Goal: Book appointment/travel/reservation

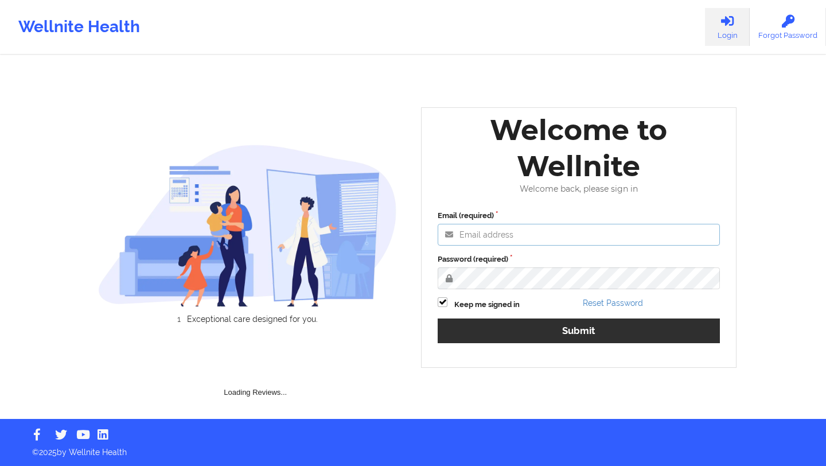
type input "[EMAIL_ADDRESS][DOMAIN_NAME]"
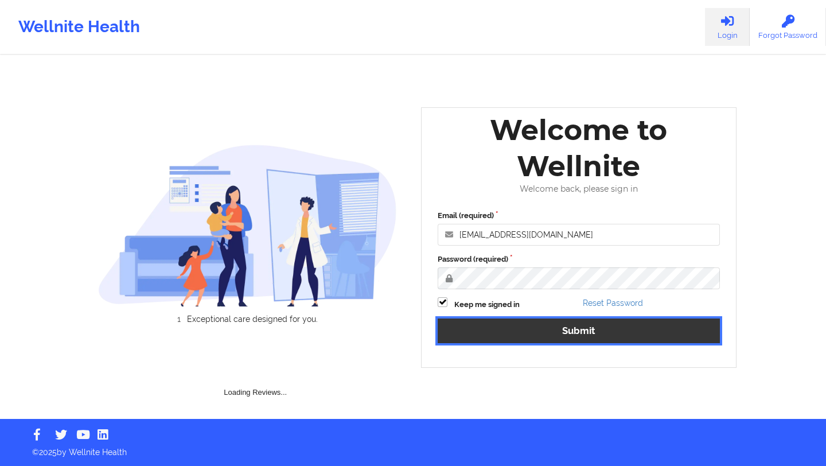
click at [531, 326] on button "Submit" at bounding box center [579, 331] width 282 height 25
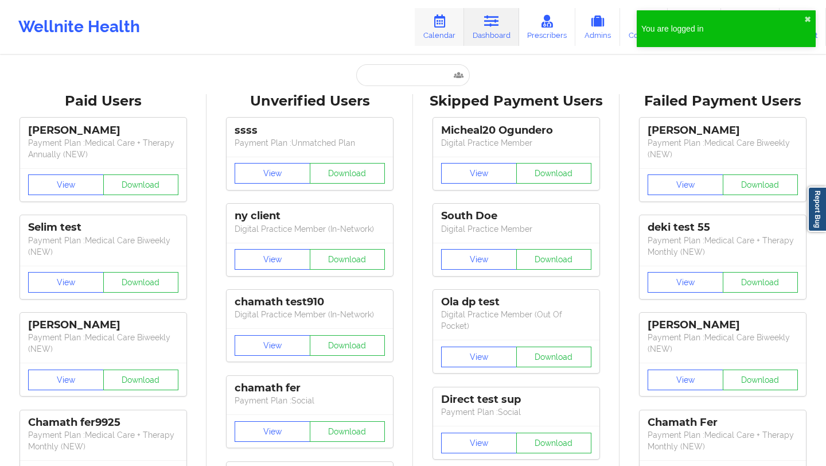
click at [442, 31] on link "Calendar" at bounding box center [439, 27] width 49 height 38
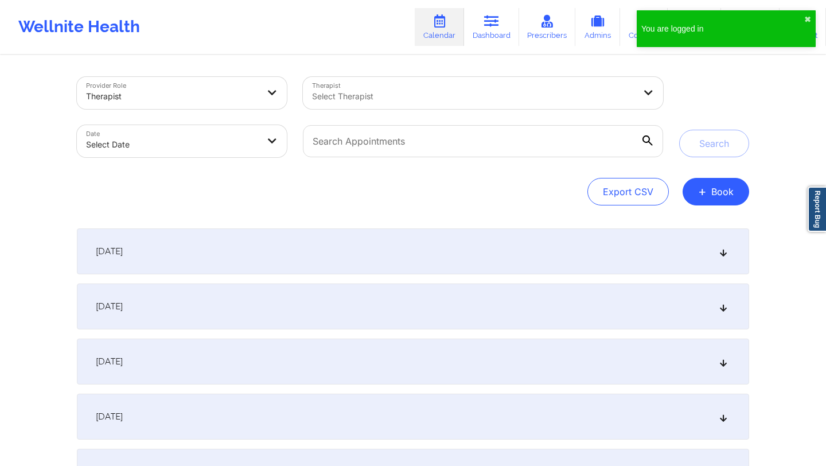
click at [280, 254] on div "[DATE]" at bounding box center [413, 251] width 673 height 46
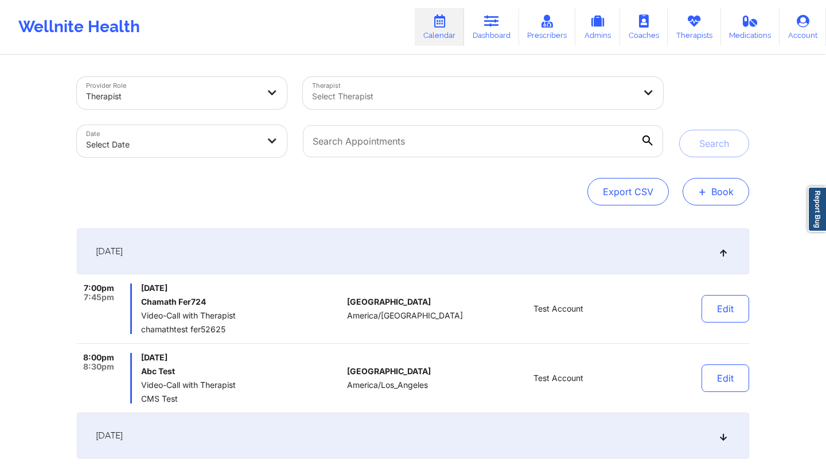
click at [717, 181] on button "+ Book" at bounding box center [716, 192] width 67 height 28
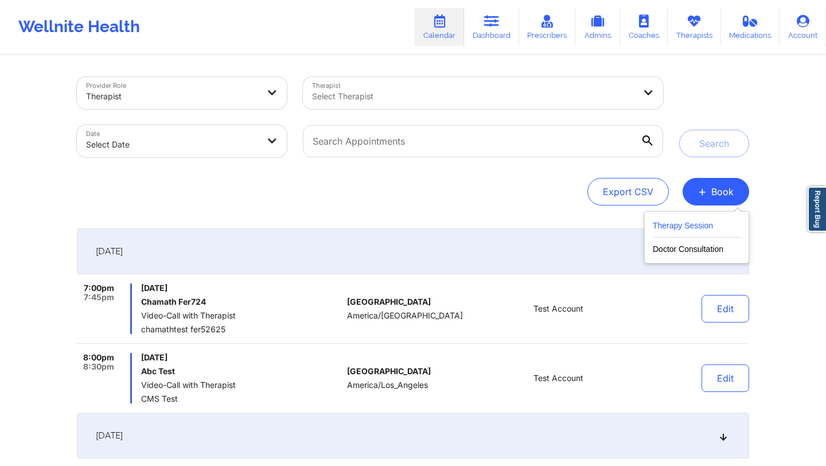
click at [659, 227] on button "Therapy Session" at bounding box center [697, 228] width 88 height 19
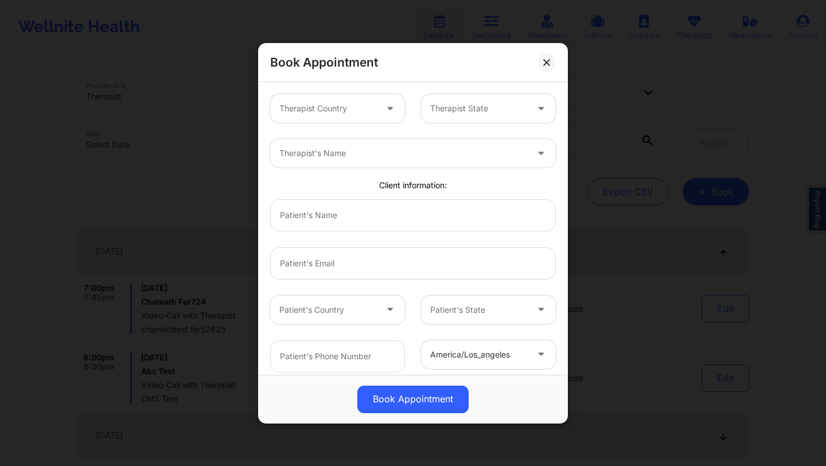
click at [355, 119] on div "Therapist Country" at bounding box center [323, 108] width 107 height 29
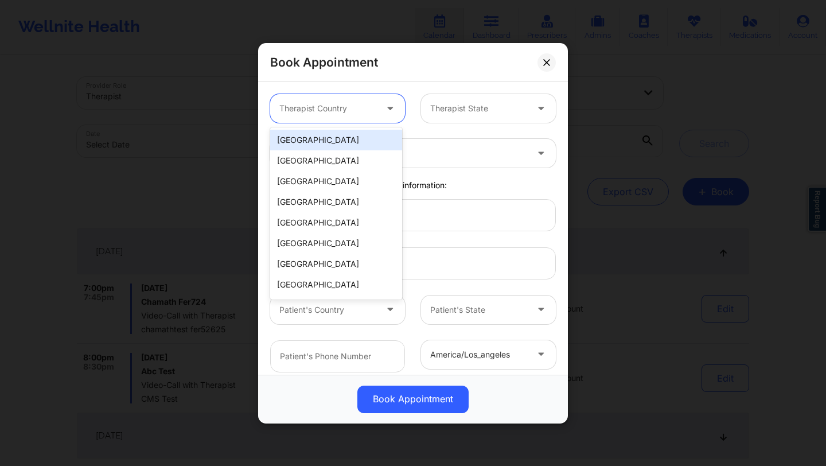
click at [348, 138] on div "[GEOGRAPHIC_DATA]" at bounding box center [336, 140] width 132 height 21
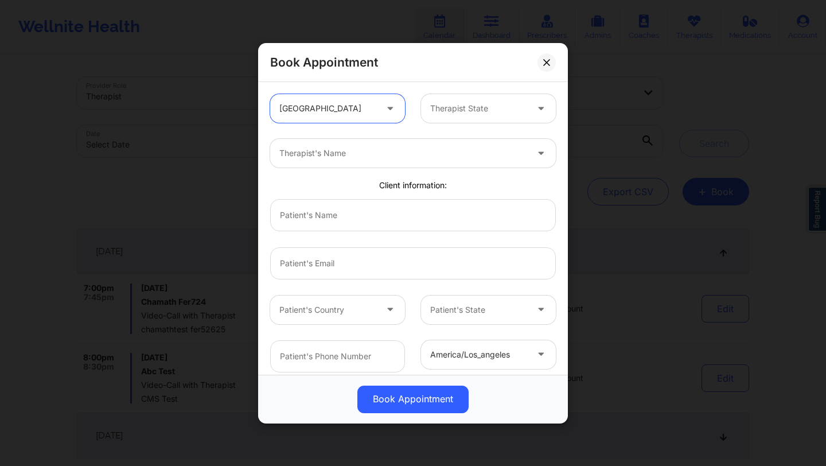
click at [441, 102] on div at bounding box center [478, 109] width 97 height 14
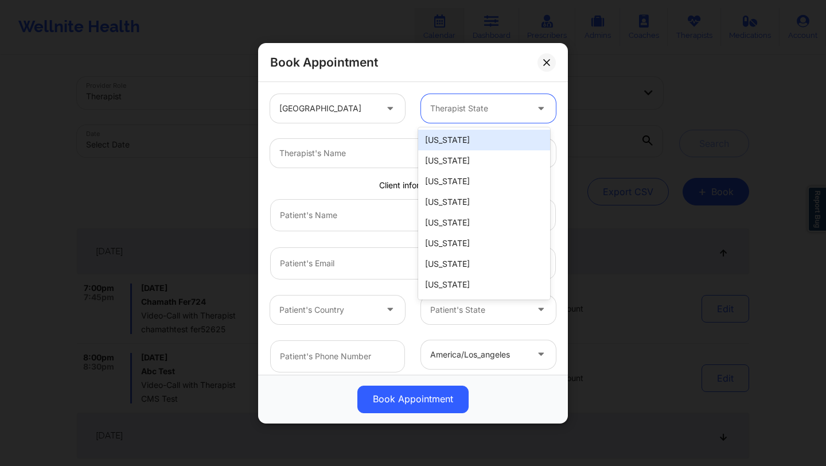
click at [400, 131] on div "Therapist's Name" at bounding box center [413, 153] width 302 height 45
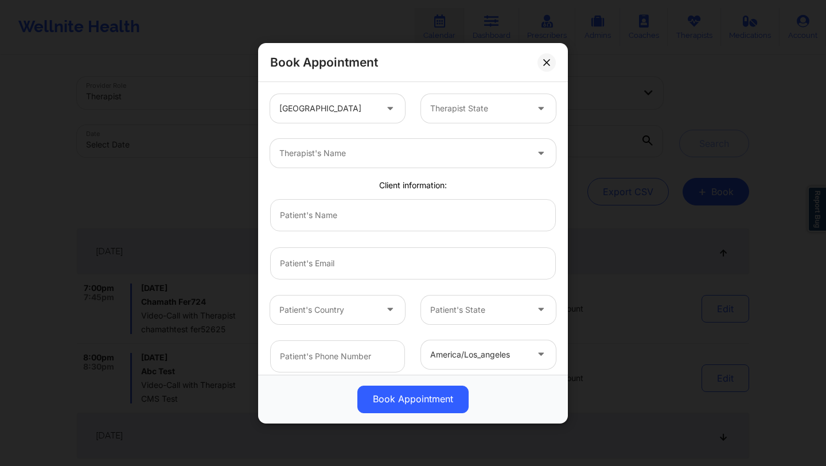
click at [400, 153] on div at bounding box center [403, 153] width 248 height 14
type input "deki test"
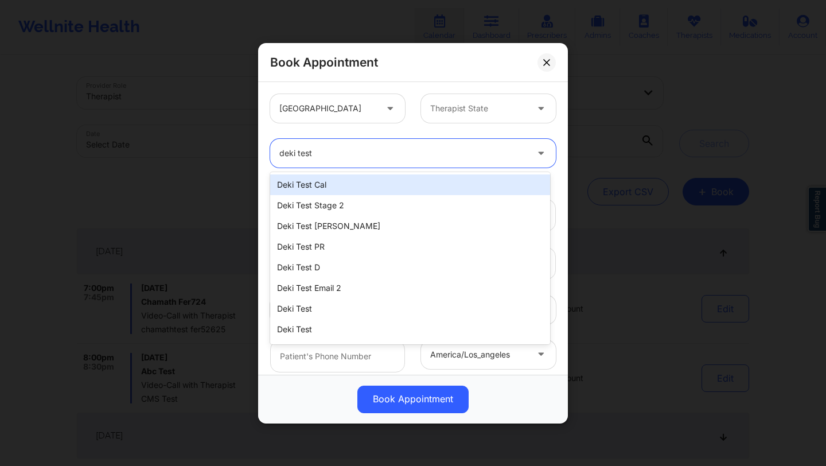
click at [372, 185] on div "Deki Test Cal" at bounding box center [410, 184] width 280 height 21
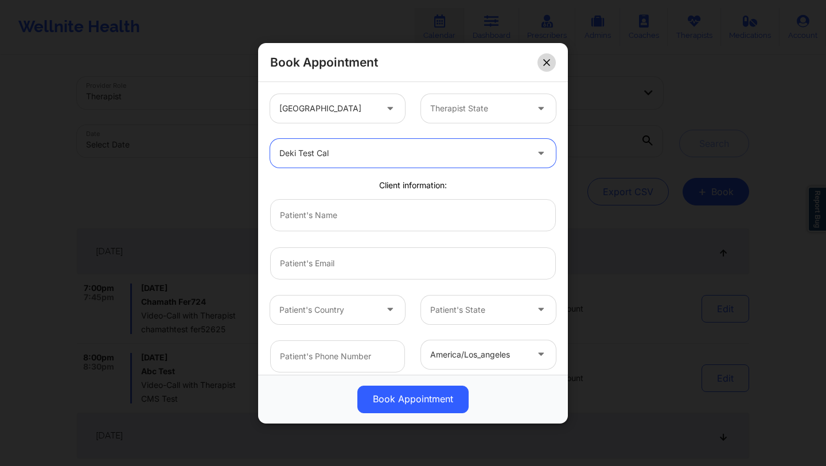
click at [546, 56] on button at bounding box center [547, 62] width 18 height 18
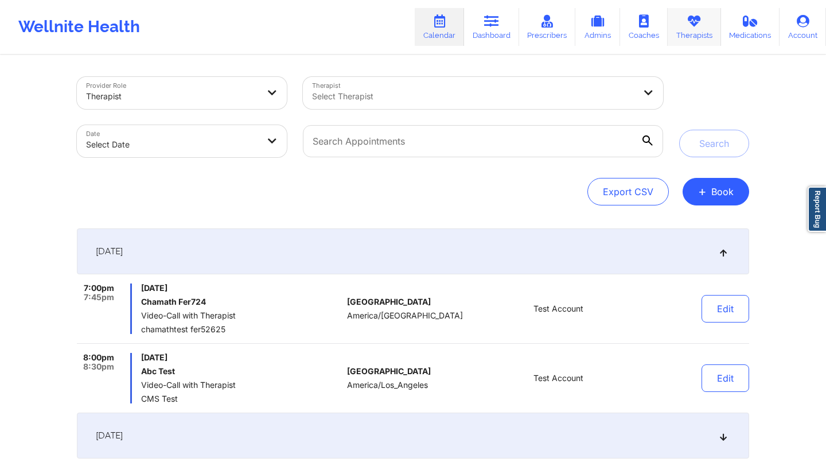
click at [692, 37] on link "Therapists" at bounding box center [694, 27] width 53 height 38
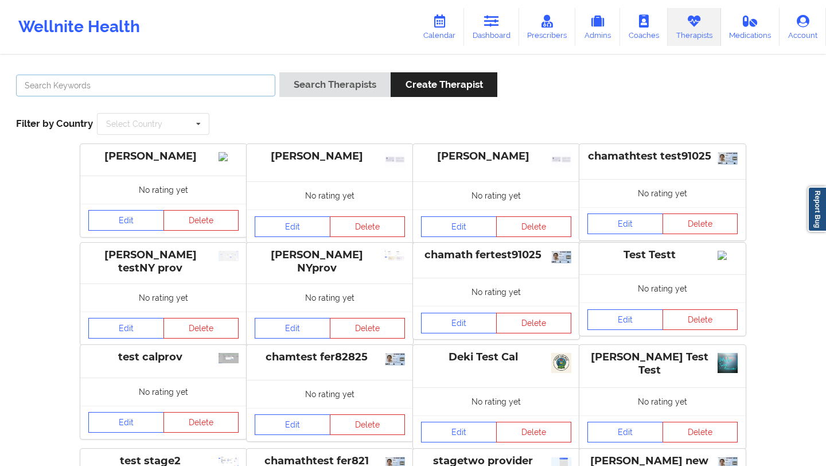
click at [223, 81] on input "text" at bounding box center [145, 86] width 259 height 22
type input "deki"
click at [279, 72] on button "Search Therapists" at bounding box center [334, 84] width 111 height 25
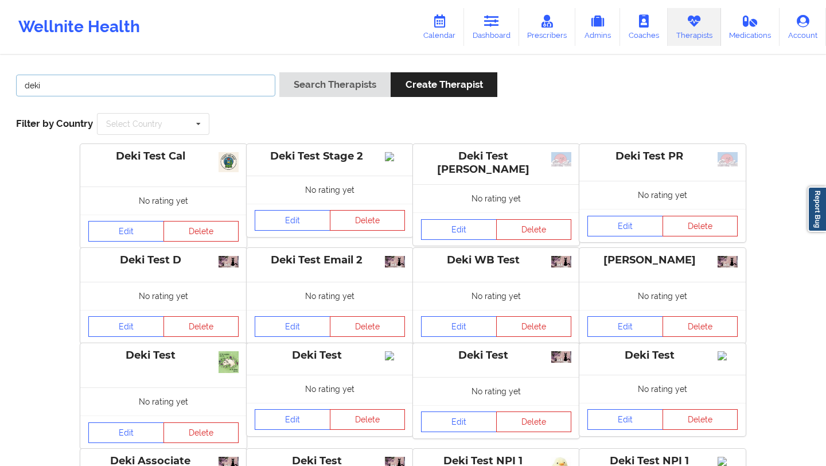
click at [240, 89] on input "deki" at bounding box center [145, 86] width 259 height 22
click at [134, 238] on link "Edit" at bounding box center [126, 231] width 76 height 21
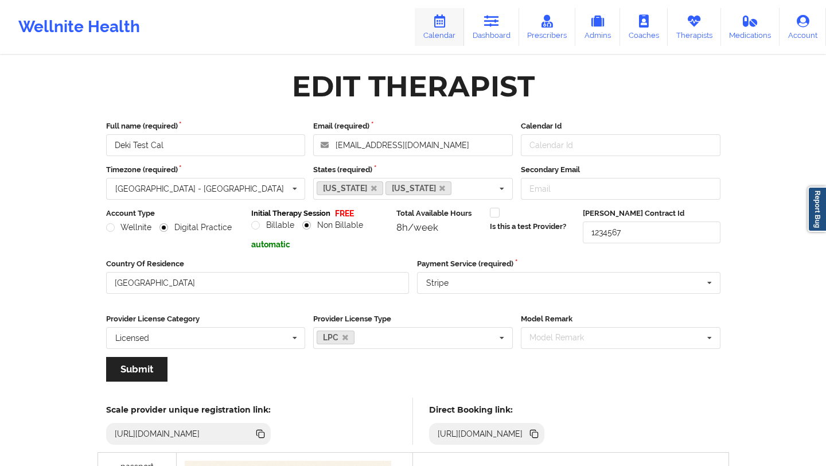
click at [452, 24] on link "Calendar" at bounding box center [439, 27] width 49 height 38
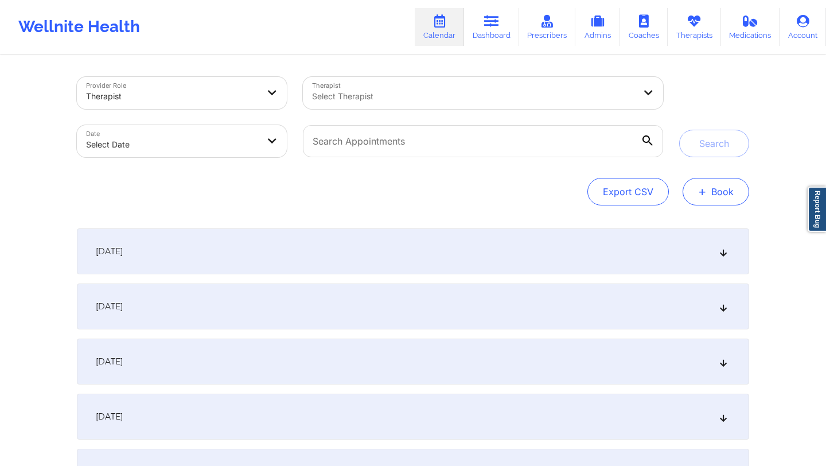
click at [724, 189] on button "+ Book" at bounding box center [716, 192] width 67 height 28
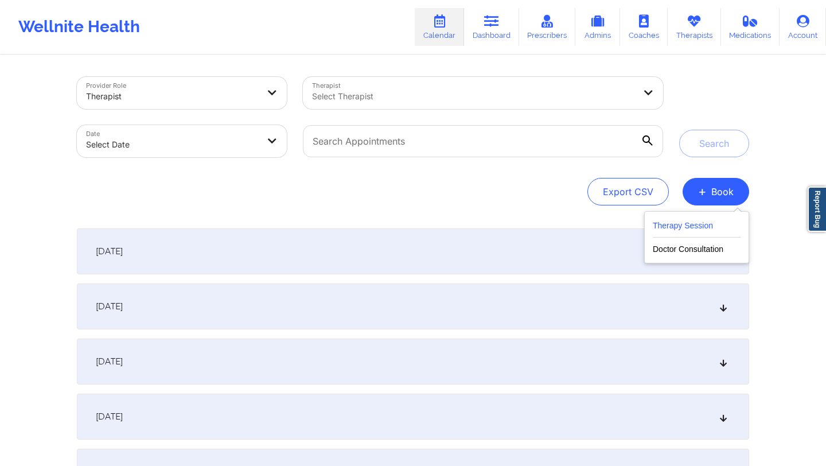
click at [663, 223] on button "Therapy Session" at bounding box center [697, 228] width 88 height 19
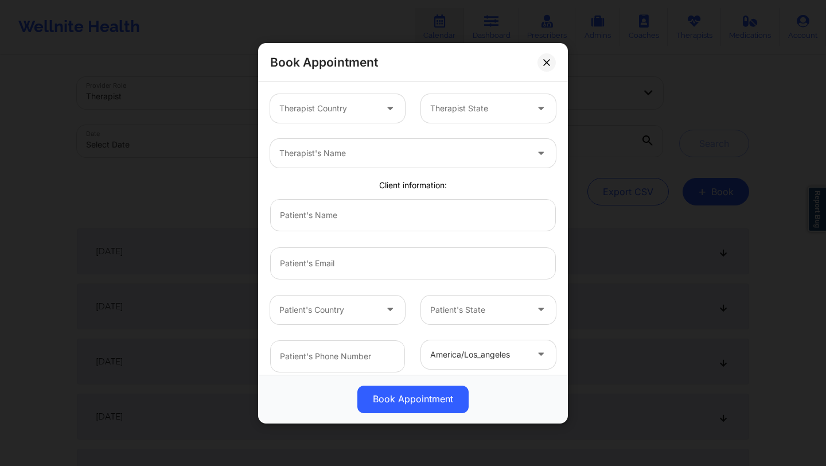
click at [363, 107] on div at bounding box center [327, 109] width 97 height 14
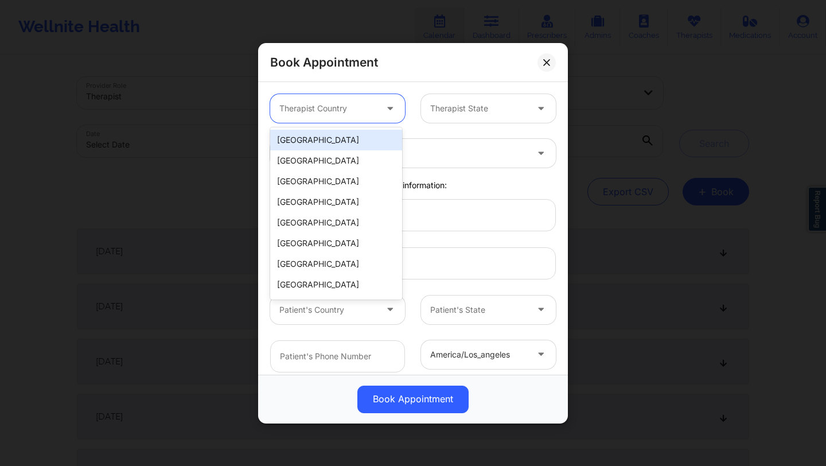
click at [357, 134] on div "[GEOGRAPHIC_DATA]" at bounding box center [336, 140] width 132 height 21
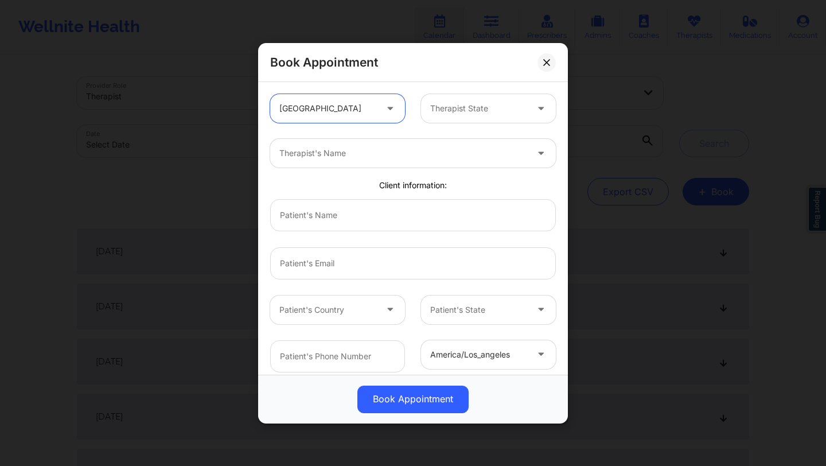
click at [474, 104] on div at bounding box center [478, 109] width 97 height 14
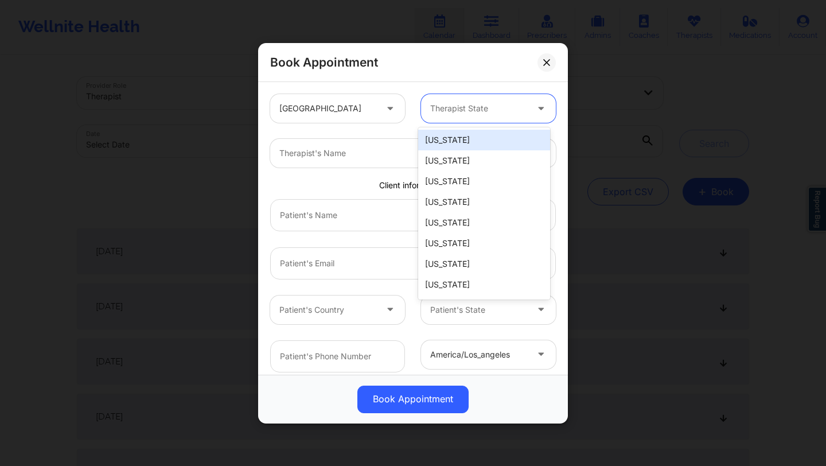
click at [352, 160] on div "Therapist's Name" at bounding box center [399, 153] width 258 height 29
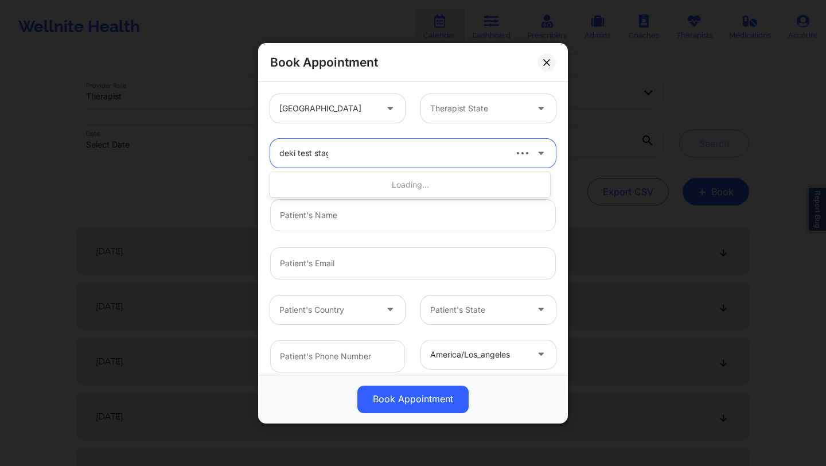
type input "deki test stage"
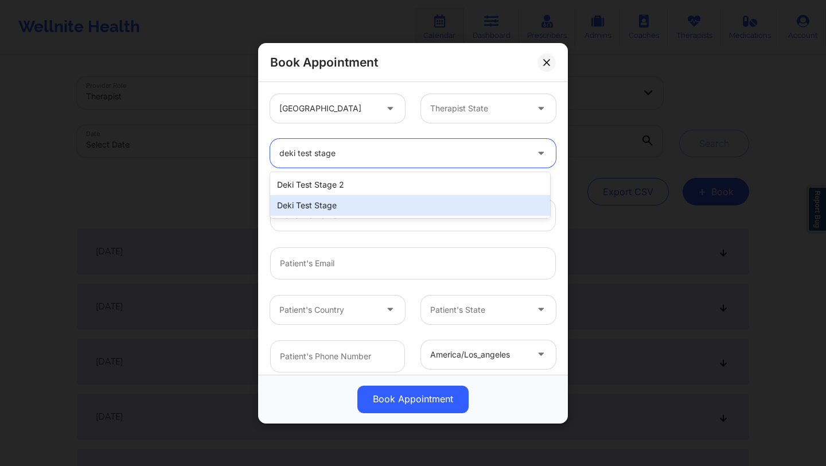
click at [359, 211] on div "Deki Test Stage" at bounding box center [410, 205] width 280 height 21
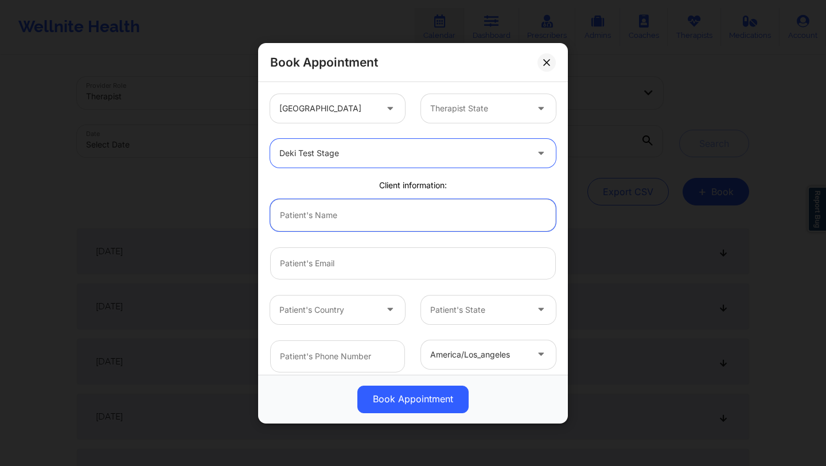
click at [342, 215] on input "text" at bounding box center [413, 215] width 286 height 32
click at [337, 207] on input "text" at bounding box center [413, 215] width 286 height 32
type input "Deki Test In"
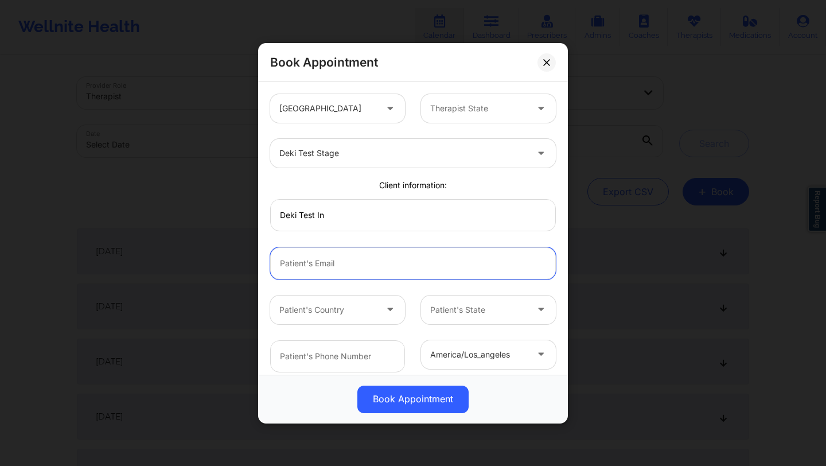
click at [340, 262] on input "email" at bounding box center [413, 263] width 286 height 32
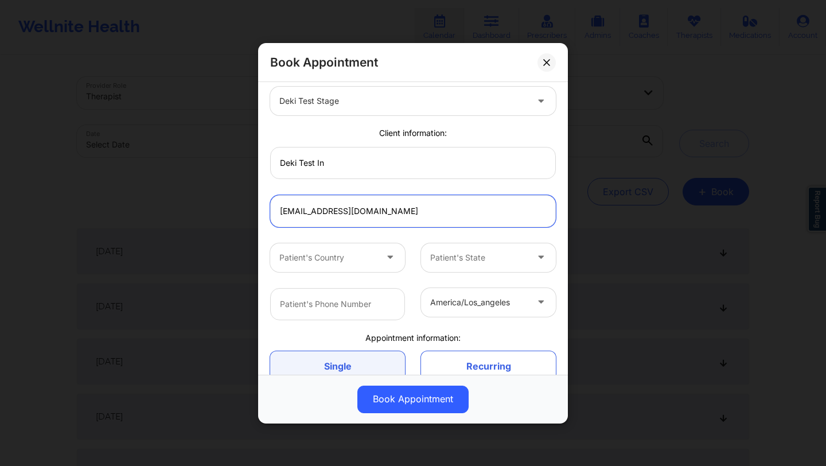
type input "[EMAIL_ADDRESS][DOMAIN_NAME]"
click at [353, 261] on div at bounding box center [327, 258] width 97 height 14
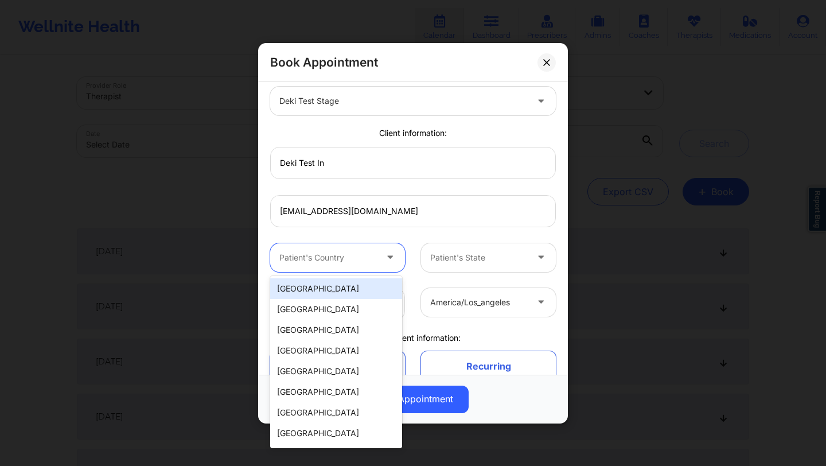
click at [344, 279] on div "[GEOGRAPHIC_DATA]" at bounding box center [336, 288] width 132 height 21
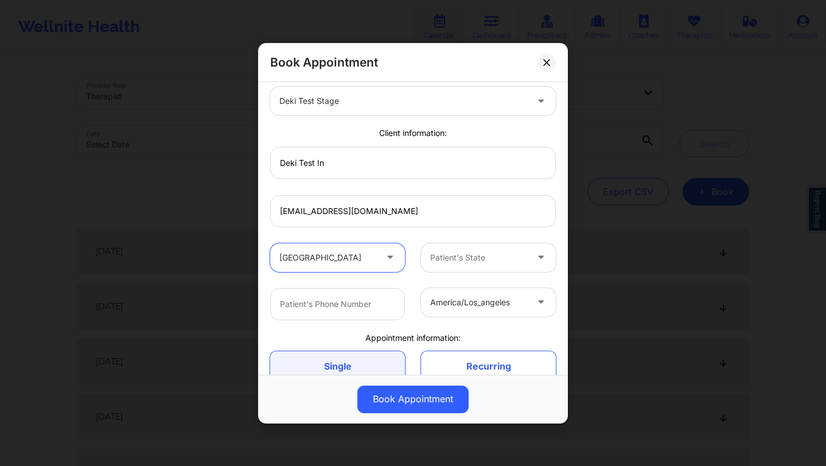
click at [453, 270] on div "Patient's State" at bounding box center [474, 257] width 107 height 29
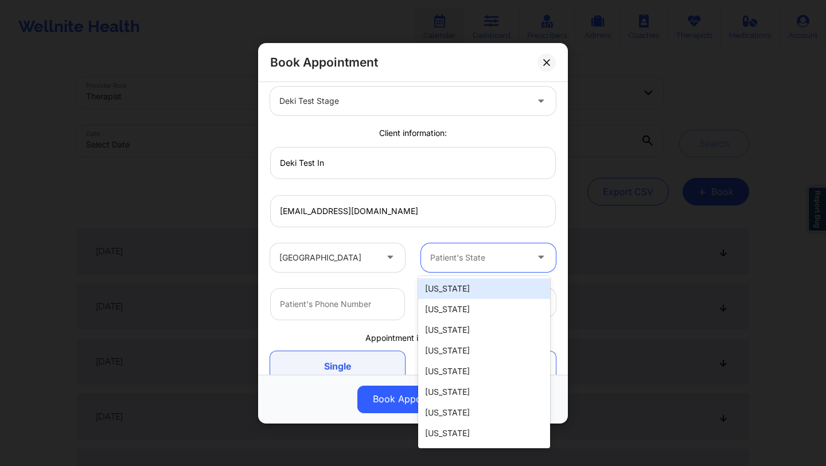
click at [452, 293] on div "[US_STATE]" at bounding box center [484, 288] width 132 height 21
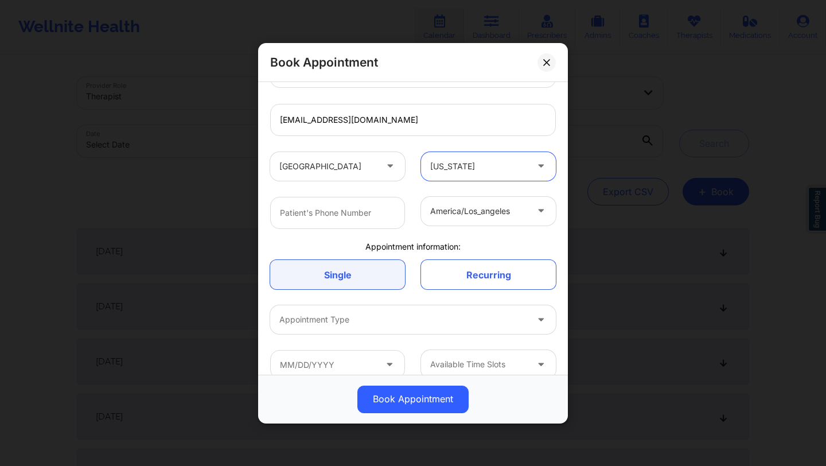
scroll to position [160, 0]
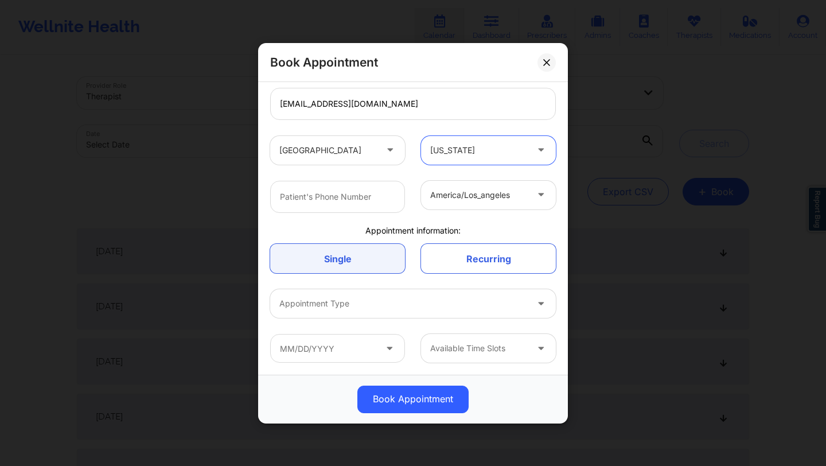
click at [354, 307] on div at bounding box center [403, 304] width 248 height 14
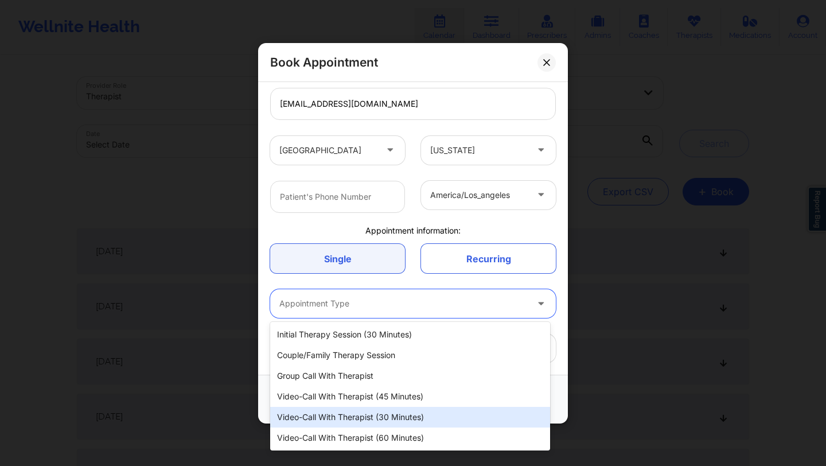
click at [355, 409] on div "Video-Call with Therapist (30 minutes)" at bounding box center [410, 417] width 280 height 21
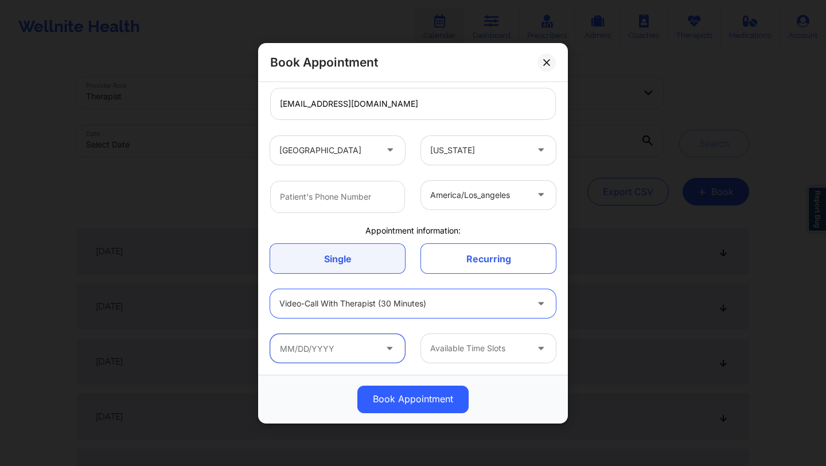
click at [379, 344] on input "text" at bounding box center [337, 348] width 135 height 29
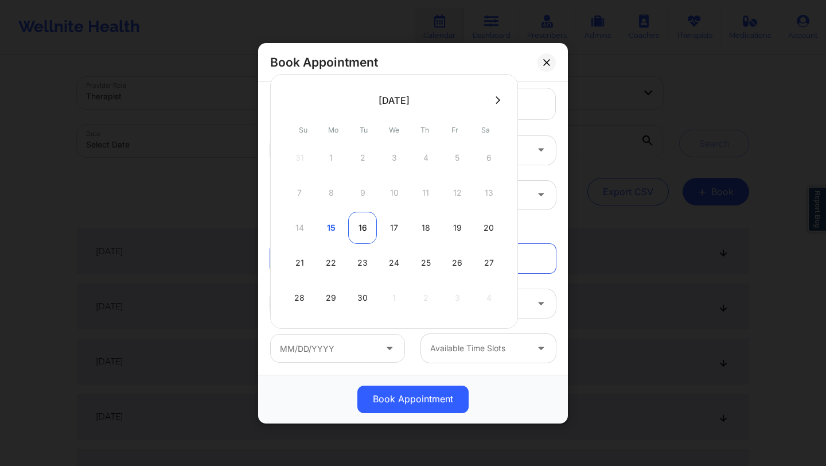
click at [372, 225] on div "16" at bounding box center [362, 228] width 29 height 32
type input "[DATE]"
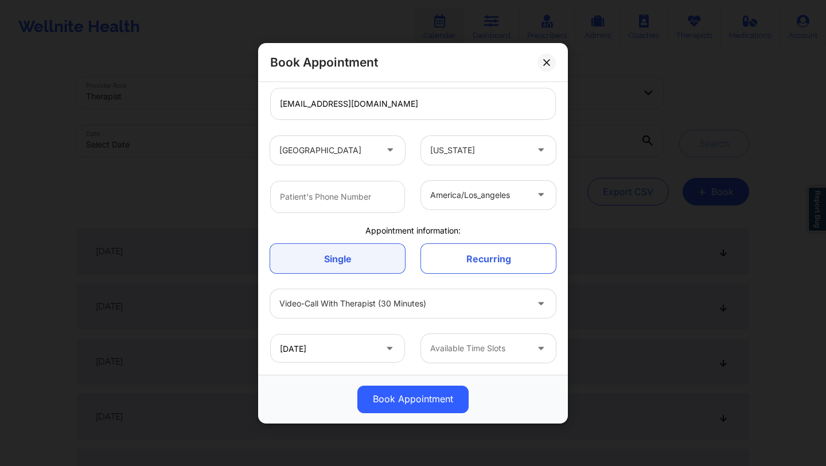
click at [451, 342] on div at bounding box center [478, 348] width 97 height 14
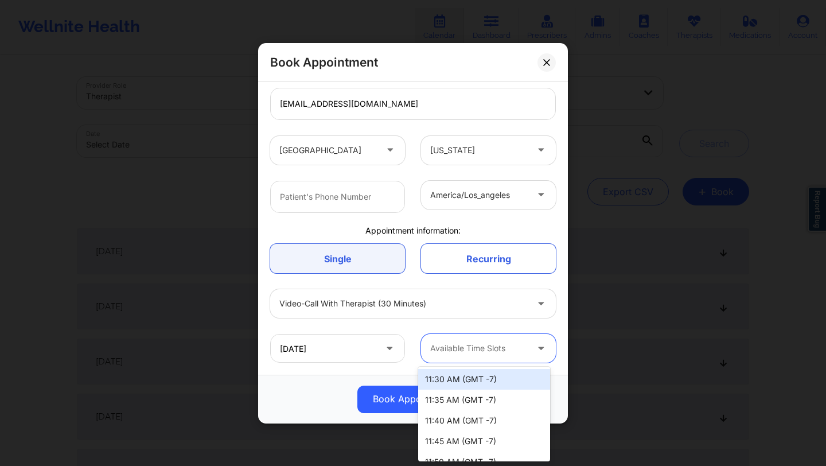
click at [465, 382] on div "11:30 AM (GMT -7)" at bounding box center [484, 379] width 132 height 21
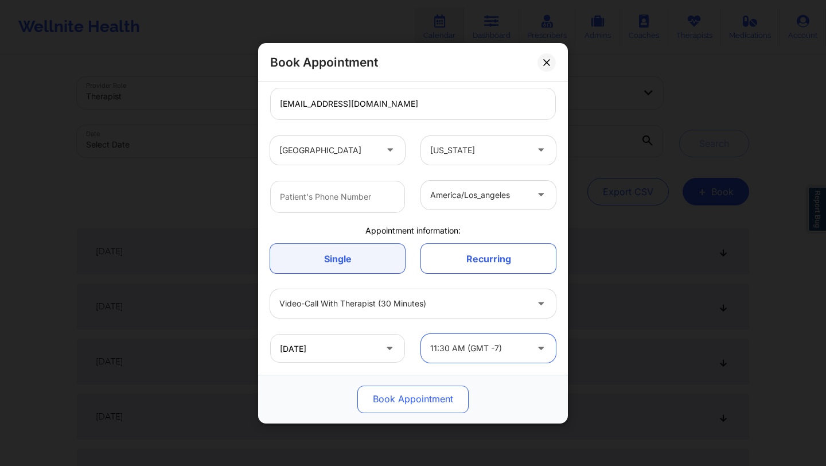
click at [429, 405] on button "Book Appointment" at bounding box center [413, 399] width 111 height 28
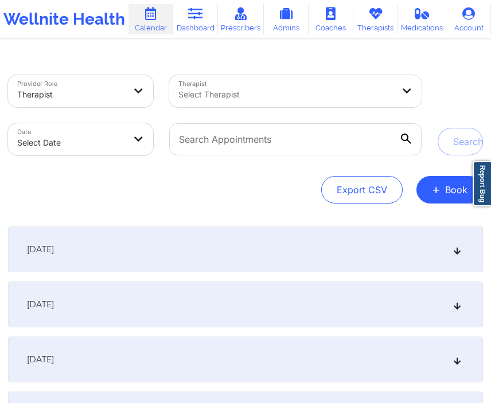
scroll to position [0, 0]
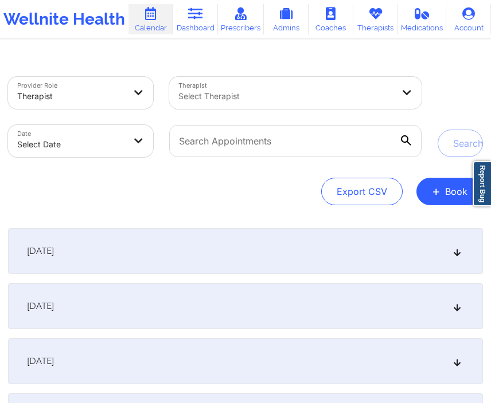
click at [232, 239] on div "[DATE]" at bounding box center [245, 251] width 475 height 46
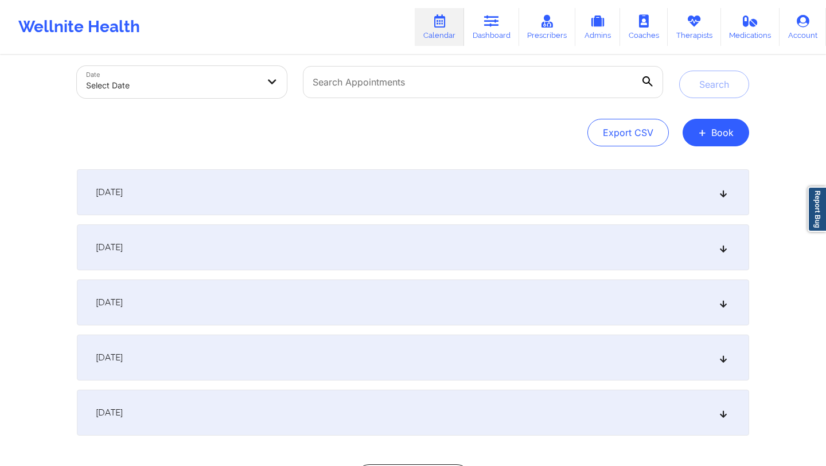
scroll to position [118, 0]
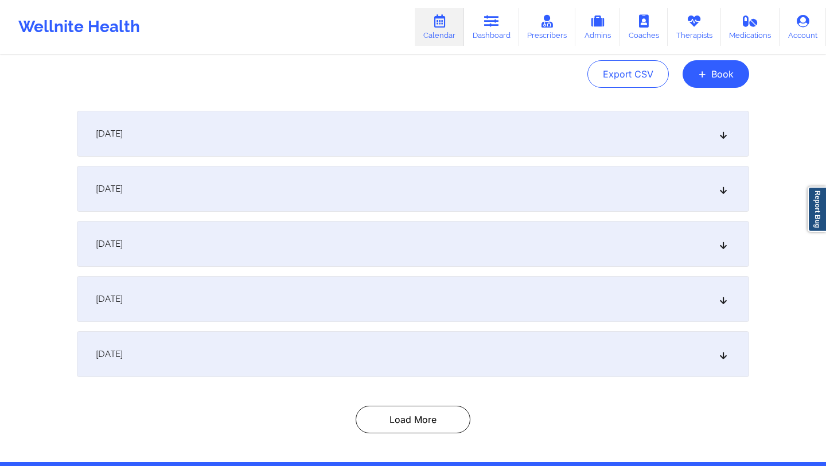
click at [223, 236] on div "[DATE]" at bounding box center [413, 244] width 673 height 46
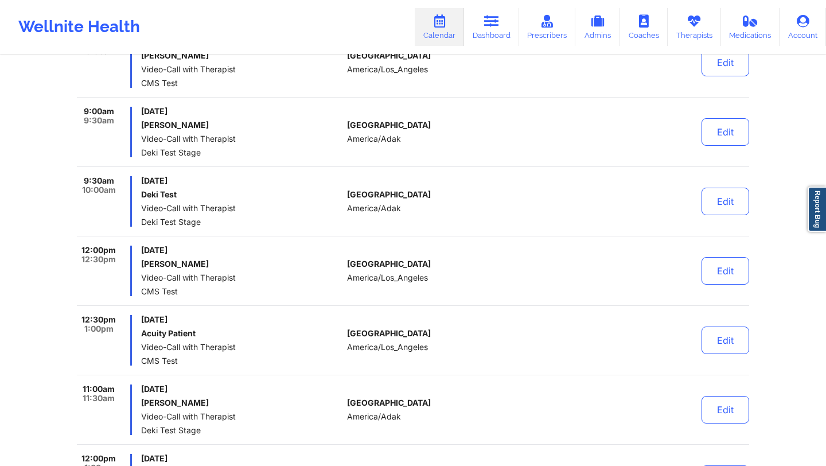
scroll to position [1072, 0]
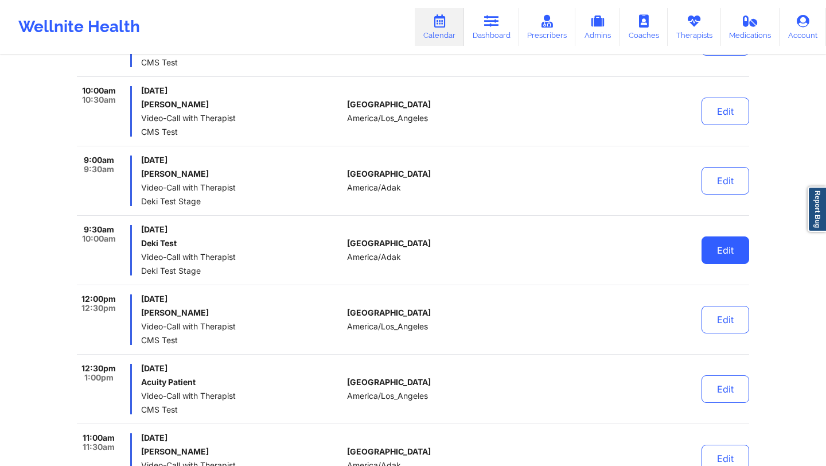
click at [729, 260] on button "Edit" at bounding box center [726, 250] width 48 height 28
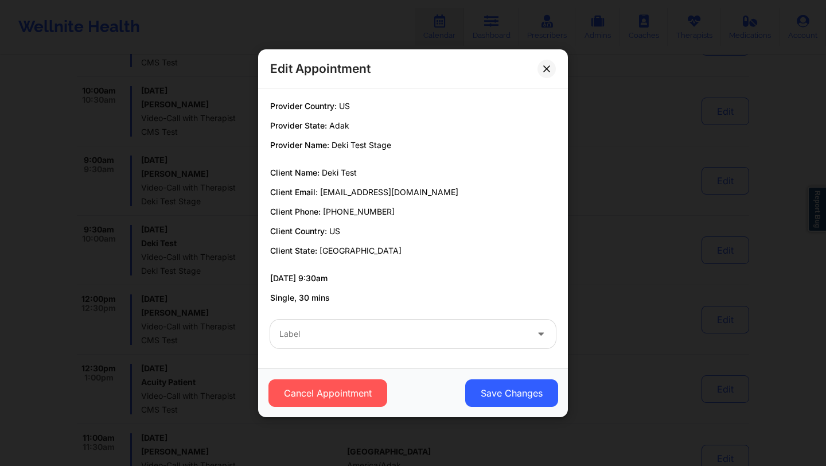
click at [408, 334] on div at bounding box center [403, 334] width 248 height 14
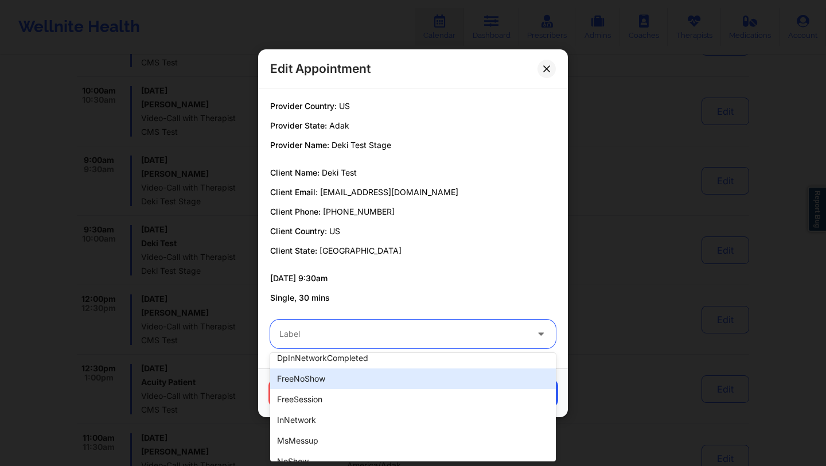
scroll to position [0, 0]
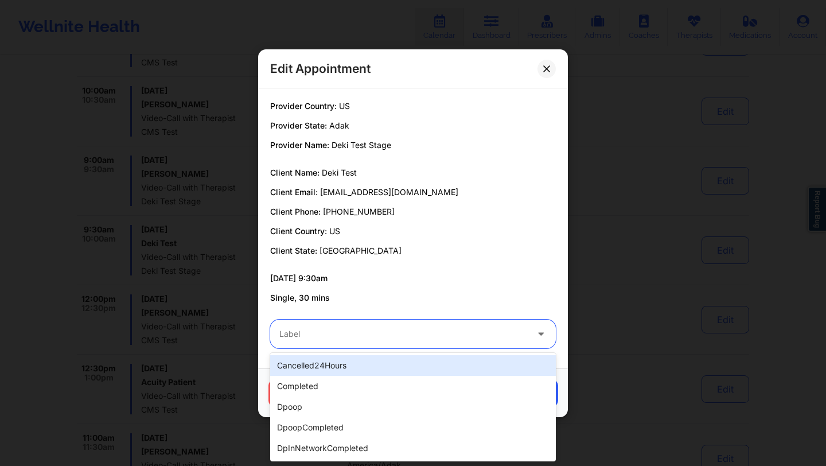
click at [356, 364] on div "cancelled24Hours" at bounding box center [413, 365] width 286 height 21
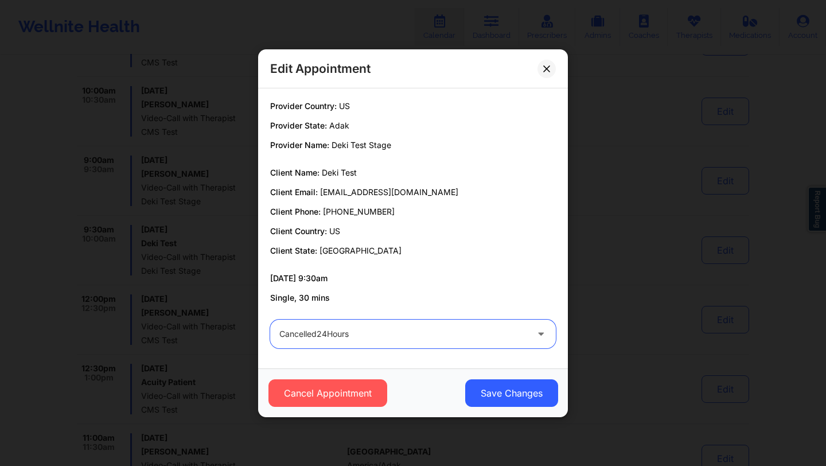
click at [419, 331] on div at bounding box center [403, 334] width 248 height 14
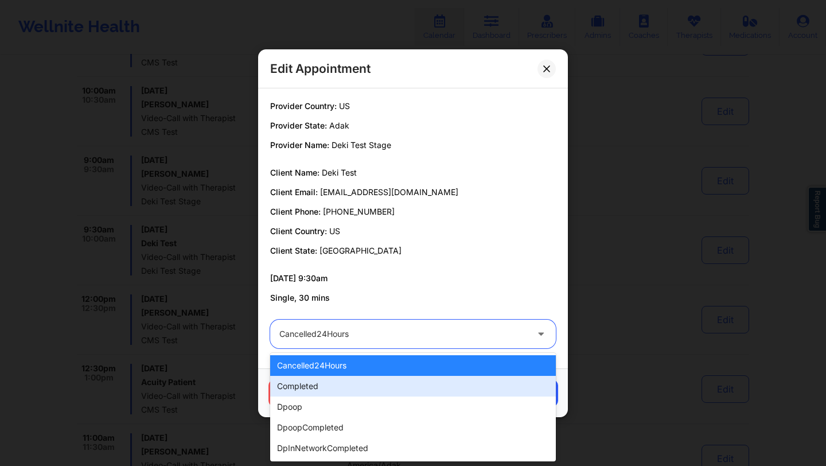
click at [374, 381] on div "completed" at bounding box center [413, 386] width 286 height 21
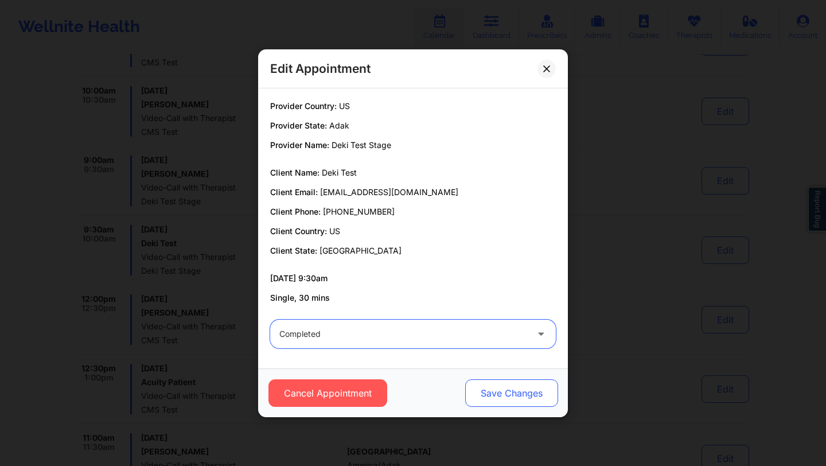
click at [489, 396] on button "Save Changes" at bounding box center [511, 393] width 93 height 28
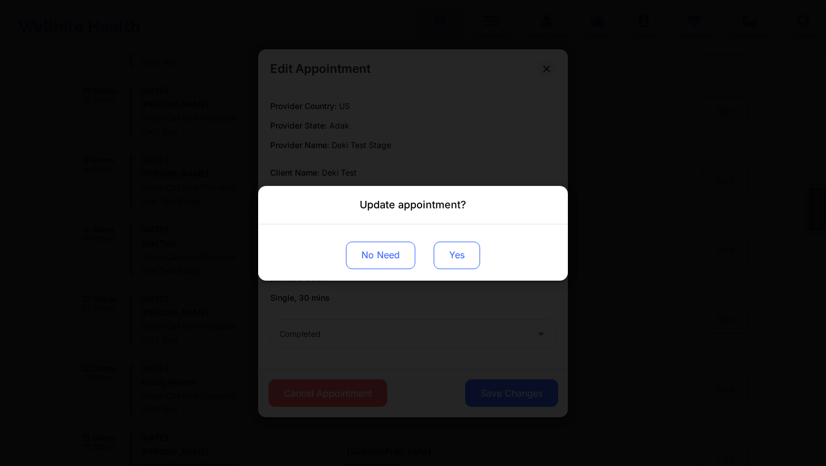
click at [442, 249] on button "Yes" at bounding box center [457, 255] width 46 height 28
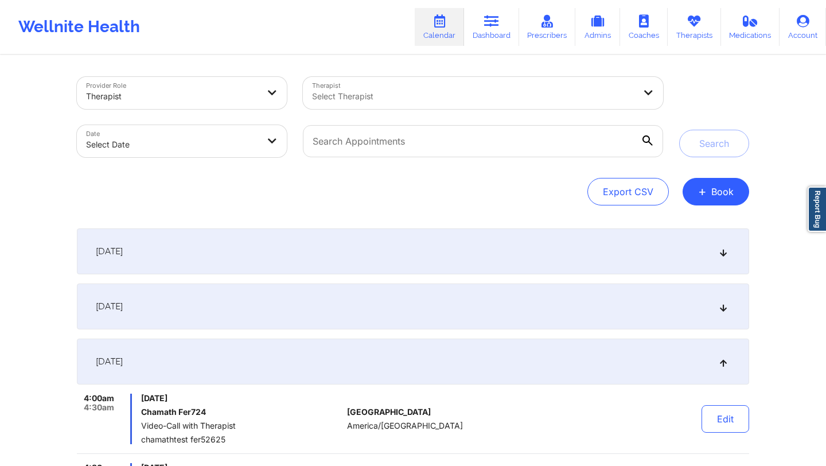
click at [327, 98] on div at bounding box center [473, 97] width 323 height 14
type input "deki test st"
click at [729, 141] on button "Search" at bounding box center [715, 144] width 70 height 28
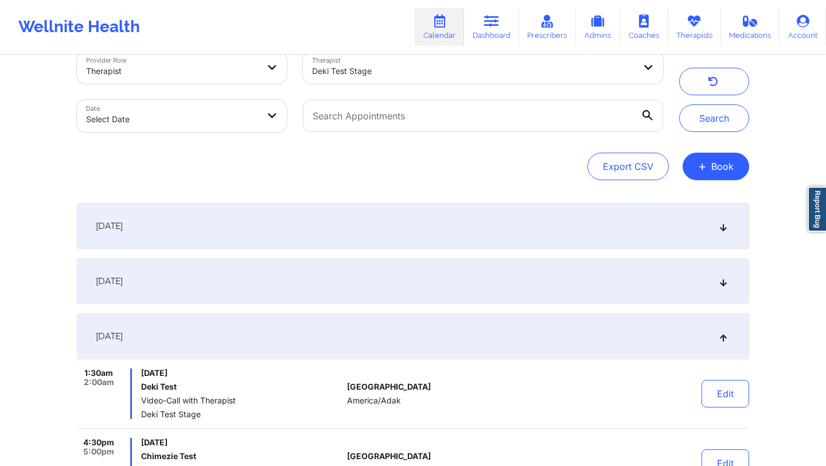
scroll to position [28, 0]
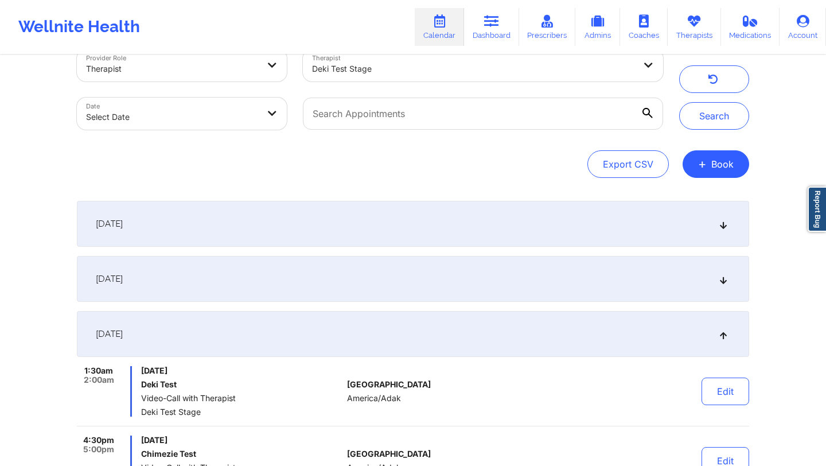
click at [163, 234] on div "[DATE]" at bounding box center [413, 224] width 673 height 46
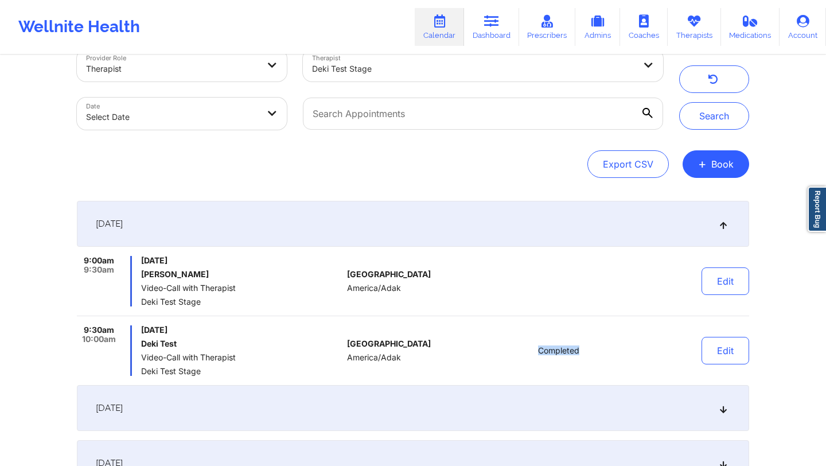
drag, startPoint x: 538, startPoint y: 351, endPoint x: 588, endPoint y: 350, distance: 49.4
click at [587, 350] on div "Completed" at bounding box center [559, 350] width 160 height 51
click at [708, 167] on button "+ Book" at bounding box center [716, 164] width 67 height 28
click at [669, 200] on button "Therapy Session" at bounding box center [697, 200] width 88 height 19
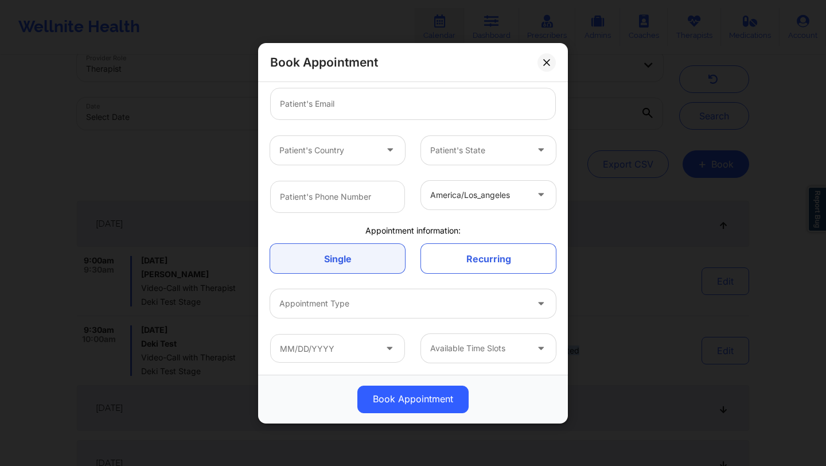
scroll to position [0, 0]
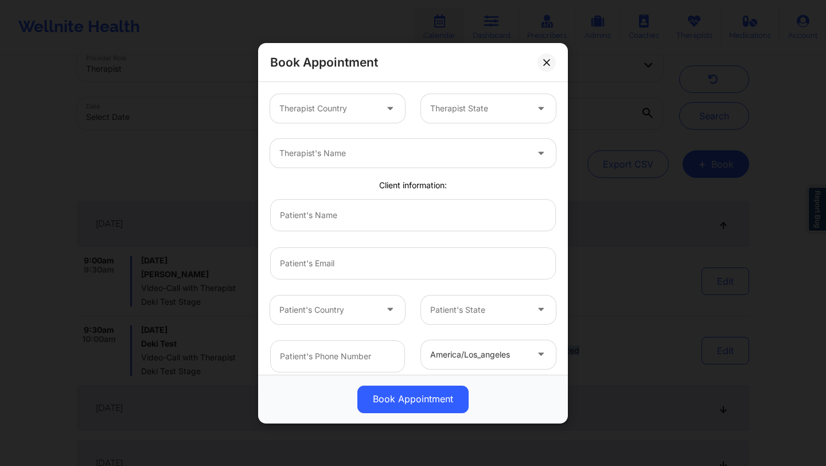
click at [319, 108] on div at bounding box center [327, 109] width 97 height 14
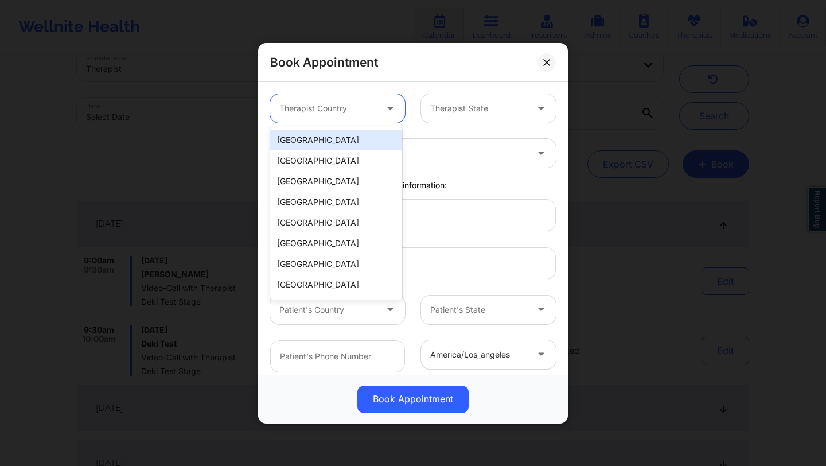
click at [428, 129] on div "United States, 1 of 9. 9 results available. Use Up and Down to choose options, …" at bounding box center [413, 108] width 302 height 45
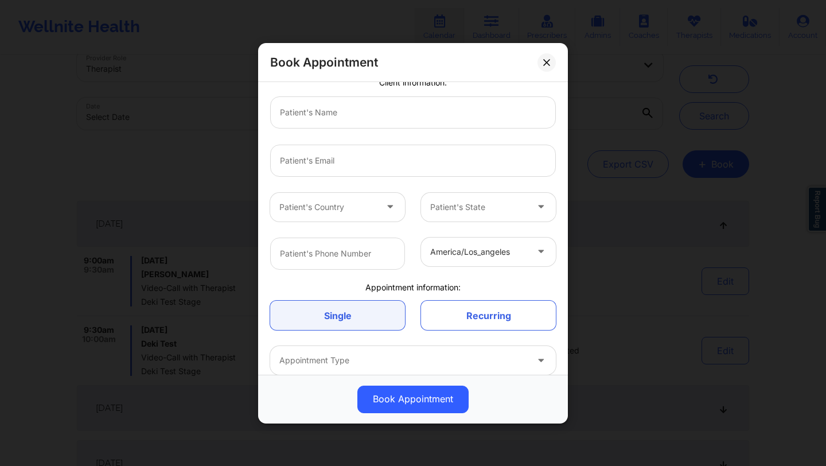
scroll to position [119, 0]
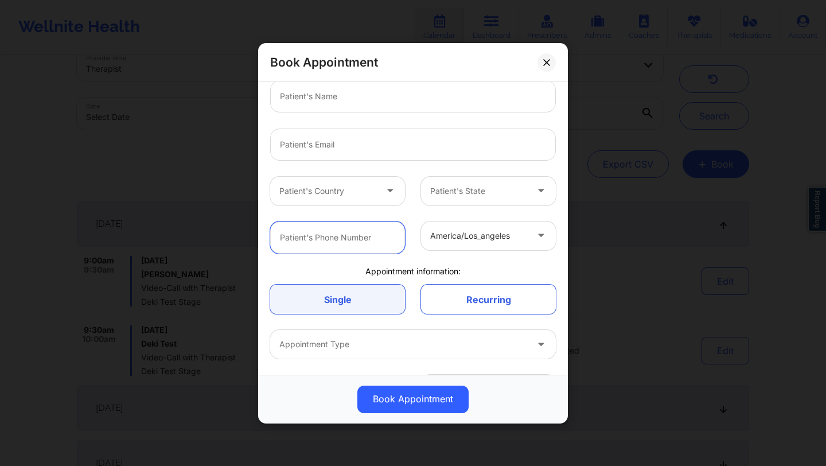
click at [341, 236] on input "text" at bounding box center [337, 237] width 135 height 32
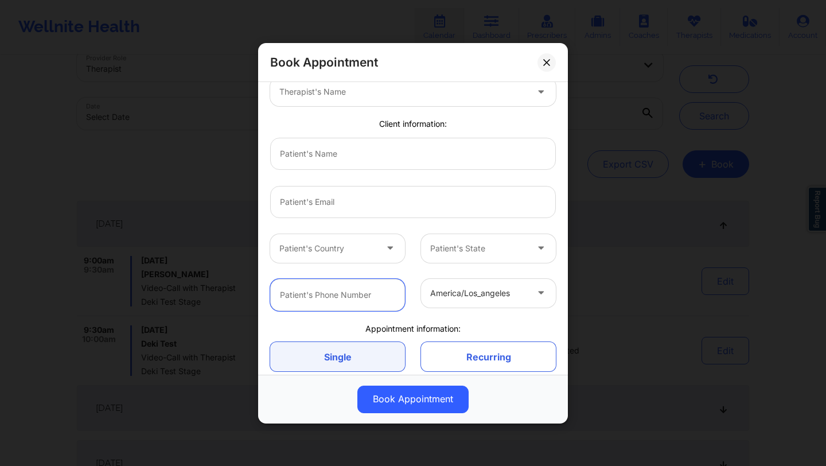
scroll to position [0, 0]
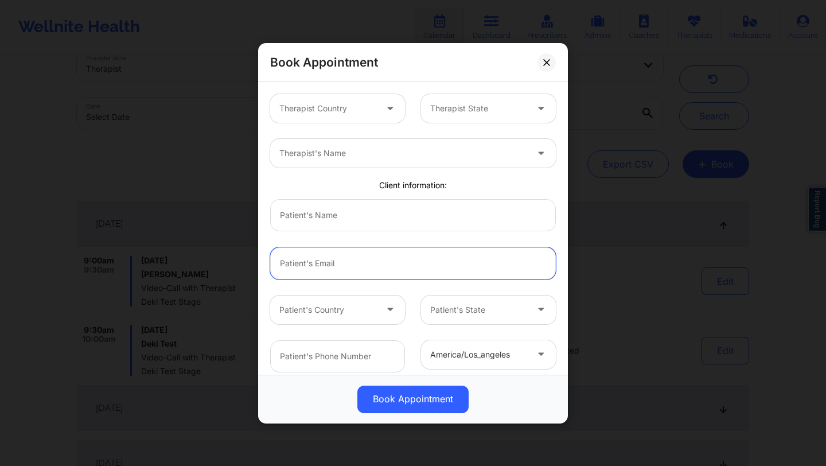
click at [310, 271] on input "email" at bounding box center [413, 263] width 286 height 32
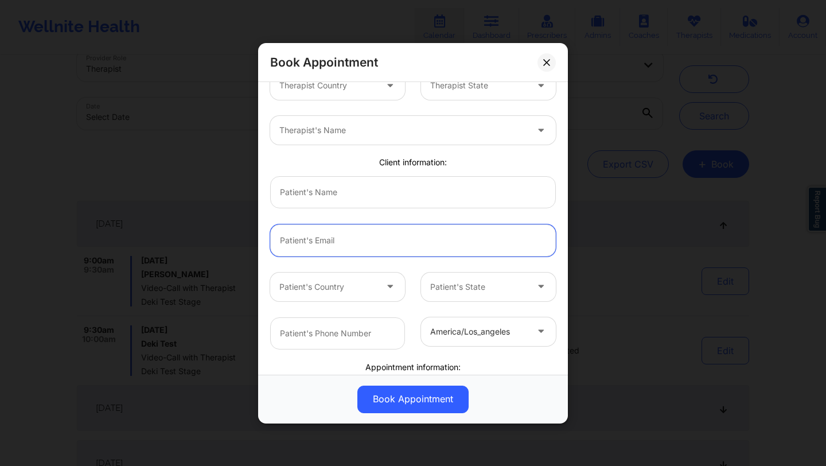
scroll to position [40, 0]
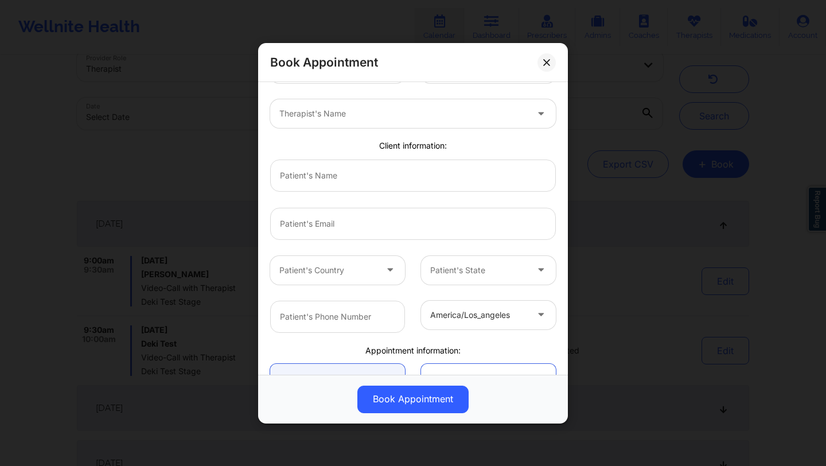
click at [323, 197] on div at bounding box center [413, 175] width 302 height 48
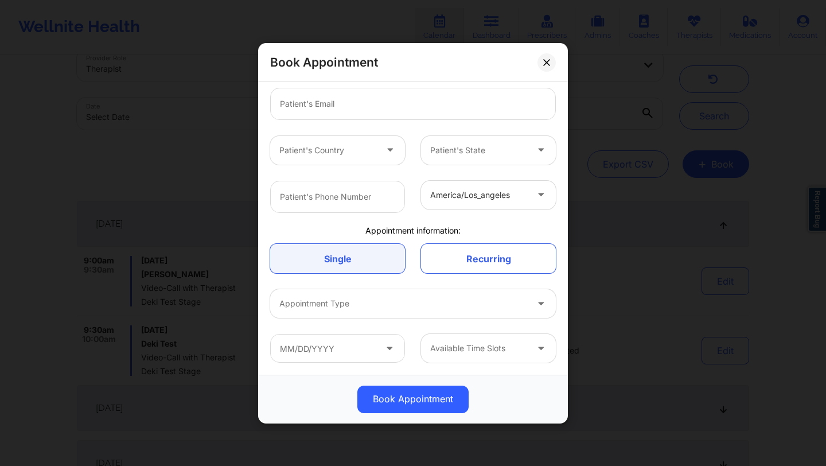
scroll to position [0, 0]
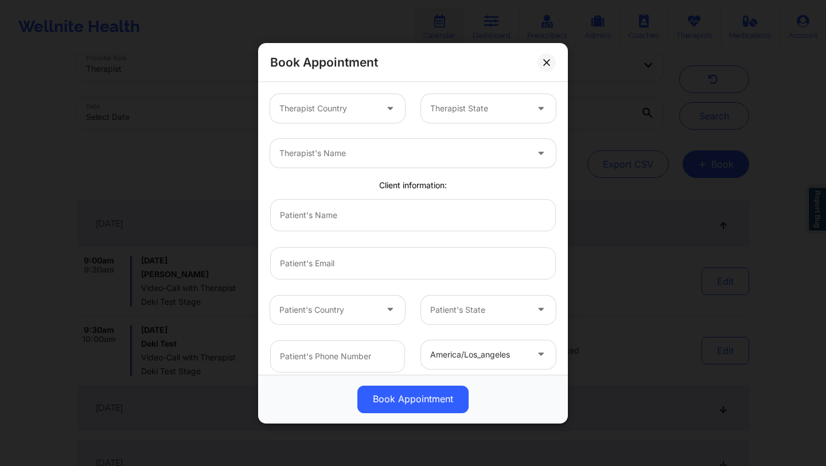
click at [381, 158] on div at bounding box center [403, 153] width 248 height 14
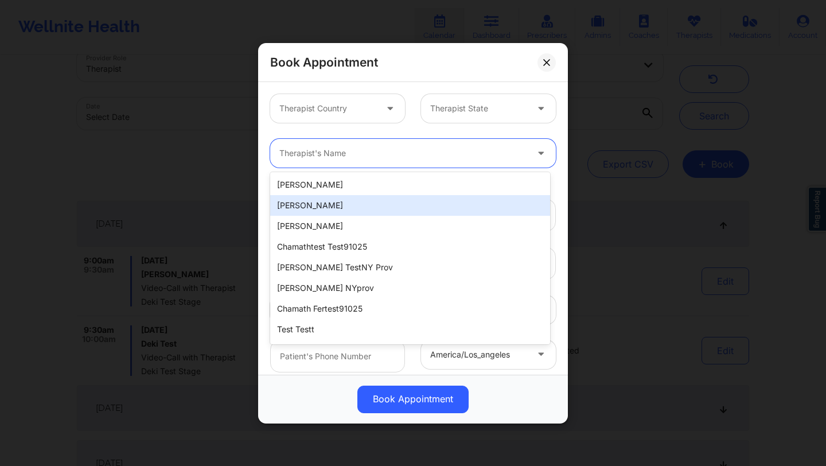
click at [339, 199] on div "[PERSON_NAME]" at bounding box center [410, 205] width 280 height 21
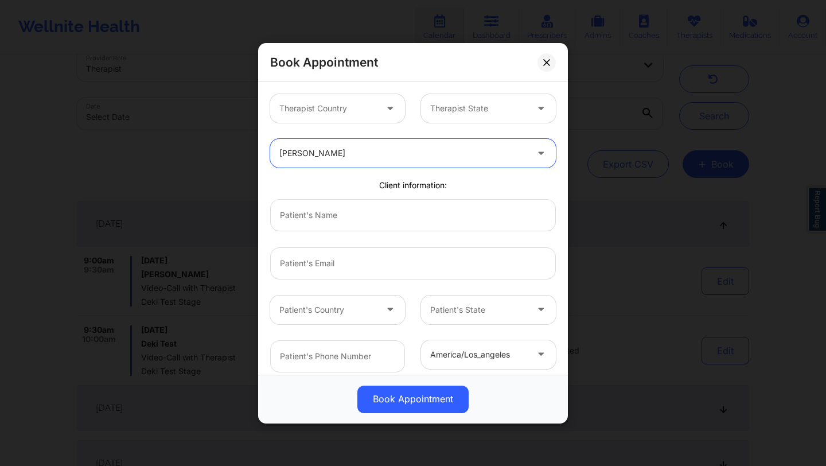
click at [484, 124] on div "Therapist Country Therapist State" at bounding box center [413, 108] width 302 height 45
click at [369, 117] on div "Therapist Country" at bounding box center [323, 108] width 107 height 29
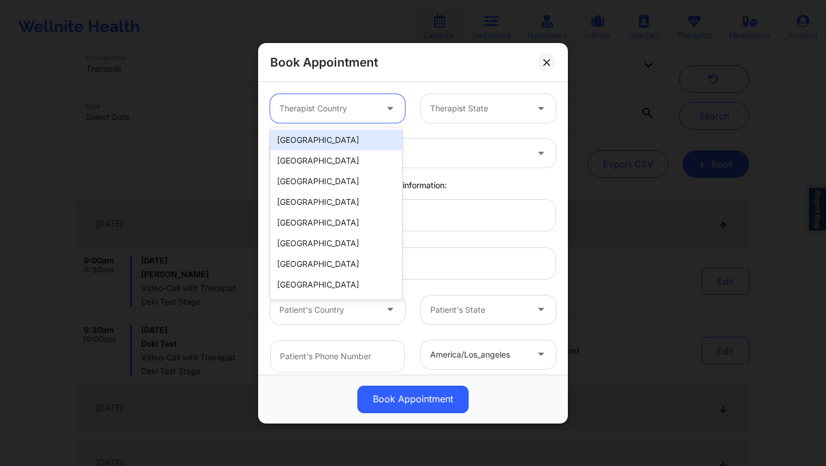
click at [447, 109] on div at bounding box center [478, 109] width 97 height 14
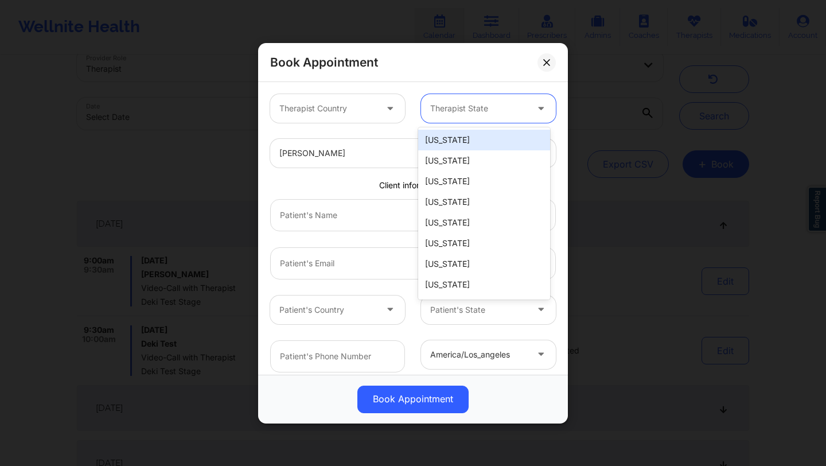
click at [324, 159] on div at bounding box center [403, 153] width 248 height 14
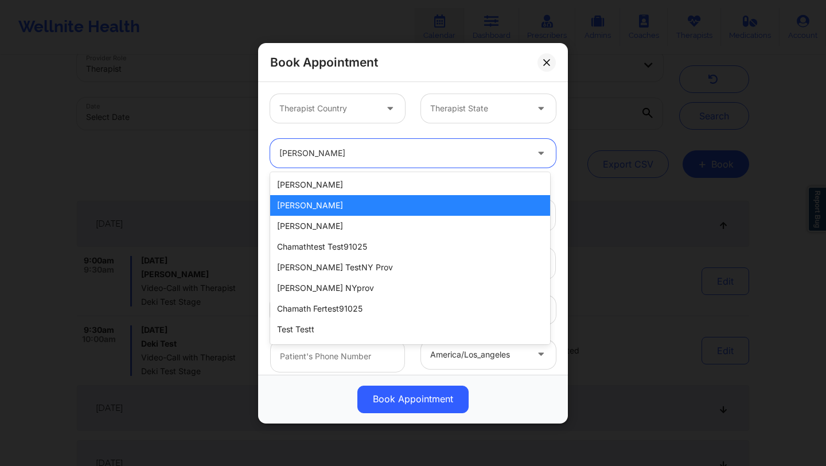
click at [381, 134] on div "David Tester selected, 2 of 100. 100 results available. Use Up and Down to choo…" at bounding box center [413, 153] width 302 height 45
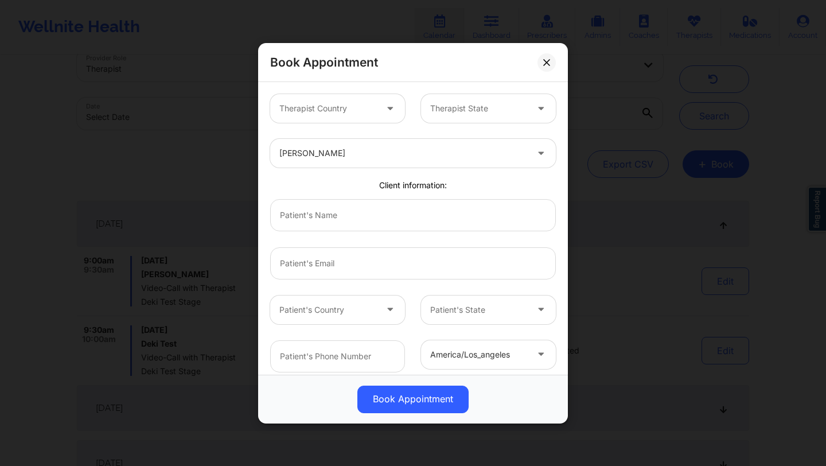
scroll to position [160, 0]
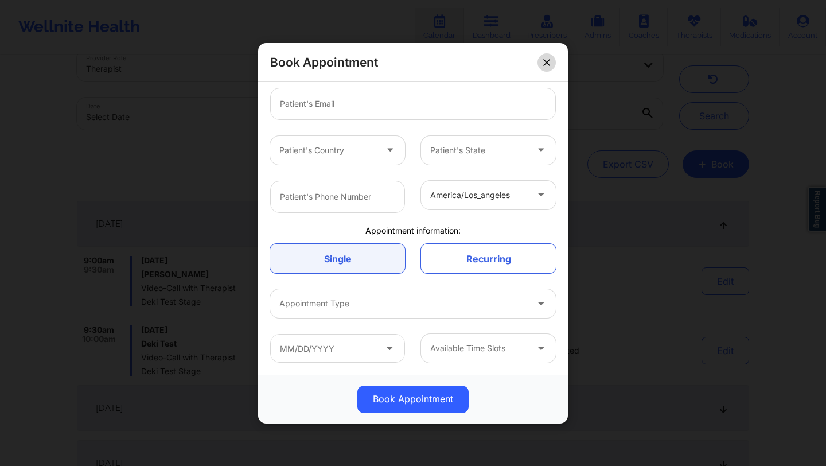
click at [544, 60] on icon at bounding box center [546, 62] width 6 height 6
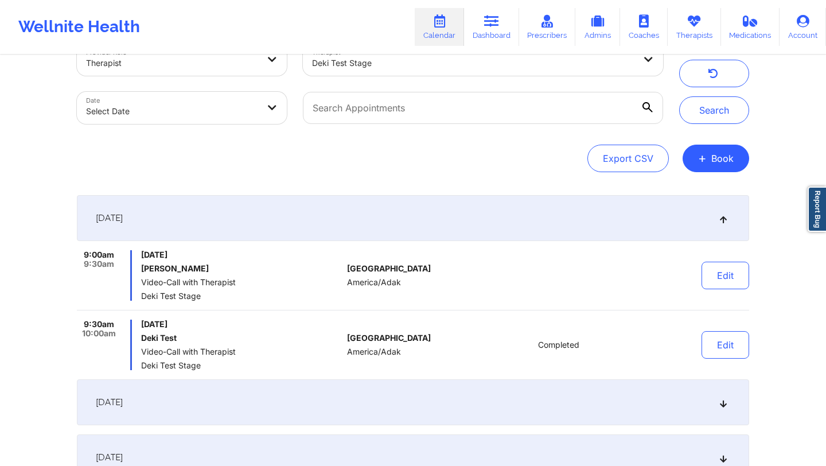
scroll to position [0, 0]
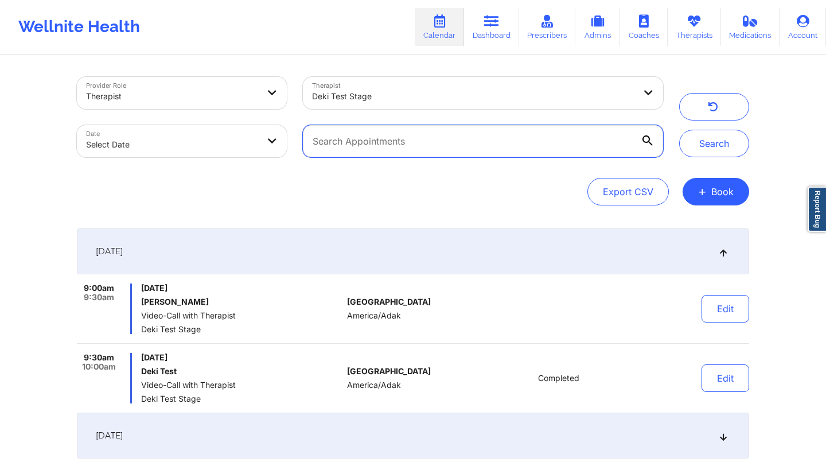
click at [421, 139] on input "text" at bounding box center [483, 141] width 360 height 32
click at [680, 130] on button "Search" at bounding box center [715, 144] width 70 height 28
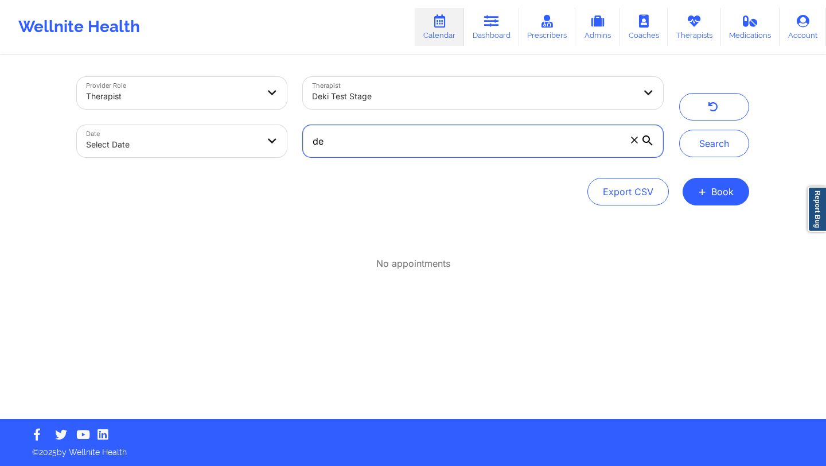
type input "d"
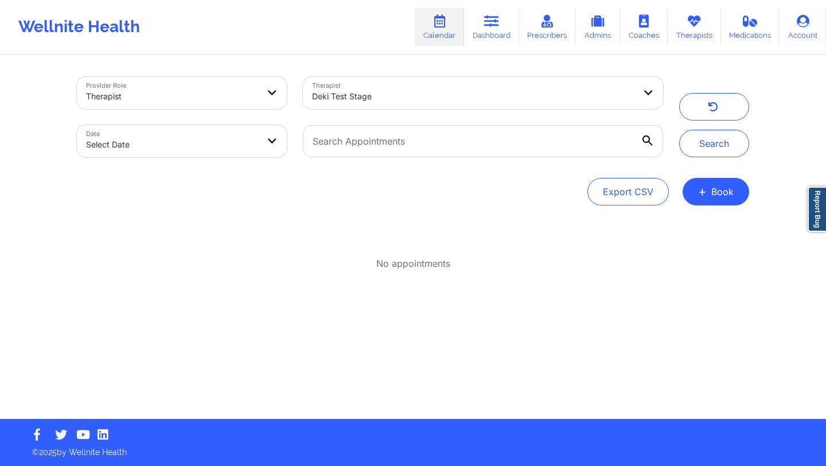
select select "2025-8"
select select "2025-9"
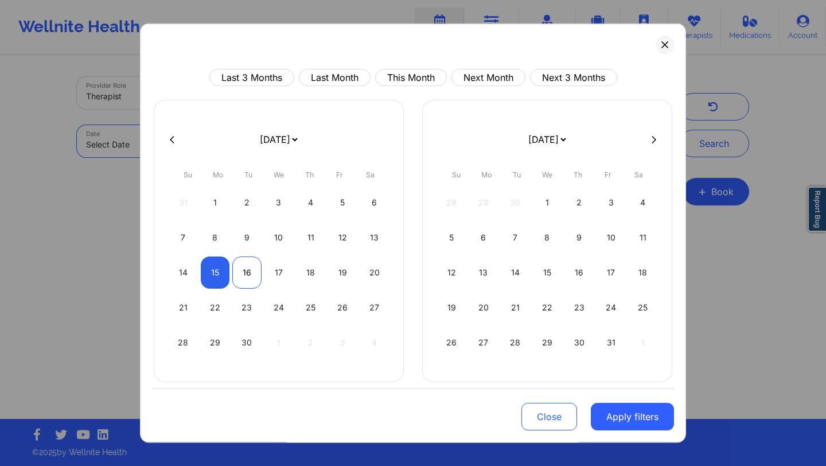
click at [247, 279] on div "16" at bounding box center [246, 273] width 29 height 32
select select "2025-8"
select select "2025-9"
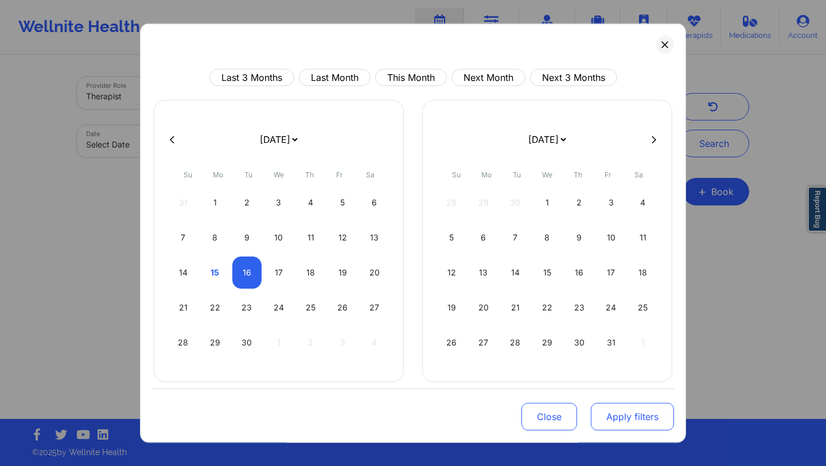
select select "2025-8"
select select "2025-9"
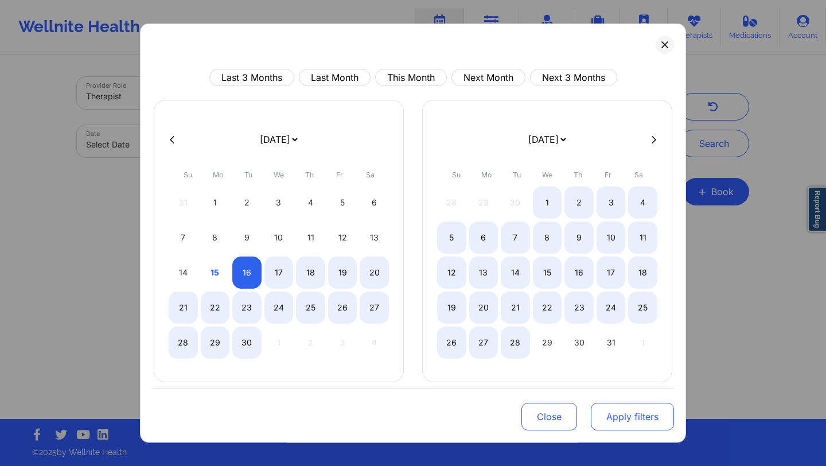
click at [608, 419] on button "Apply filters" at bounding box center [632, 417] width 83 height 28
select select "2025-8"
select select "2025-9"
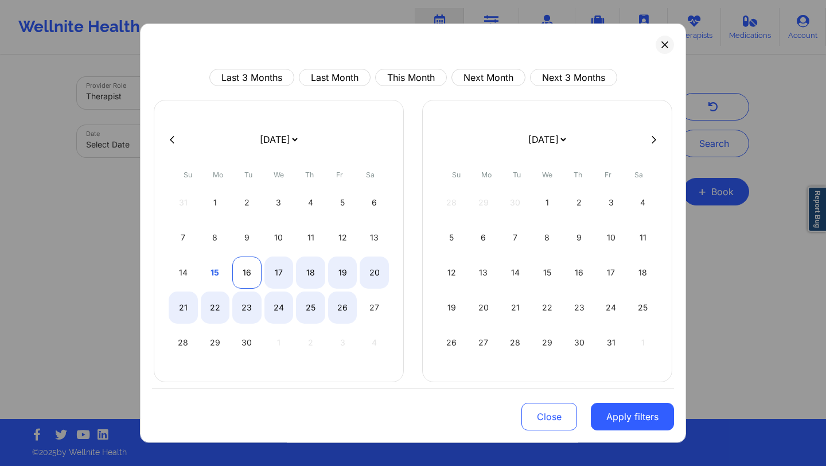
select select "2025-8"
select select "2025-9"
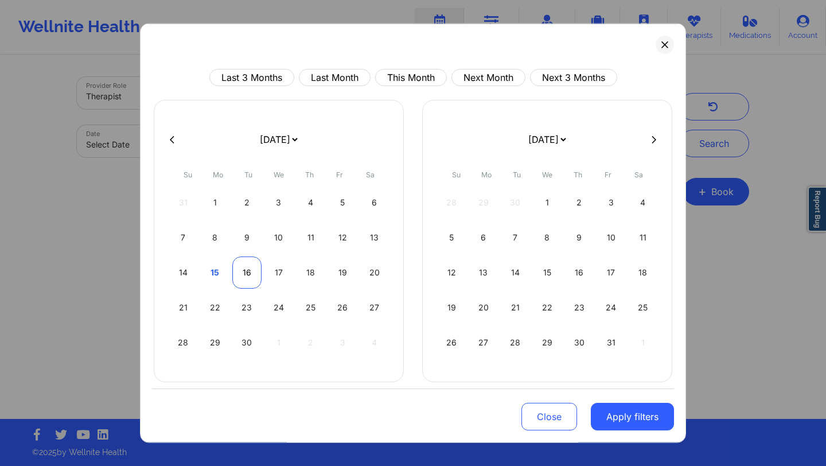
click at [239, 265] on div "16" at bounding box center [246, 273] width 29 height 32
select select "2025-8"
select select "2025-9"
click at [265, 269] on div "17" at bounding box center [279, 273] width 29 height 32
select select "2025-8"
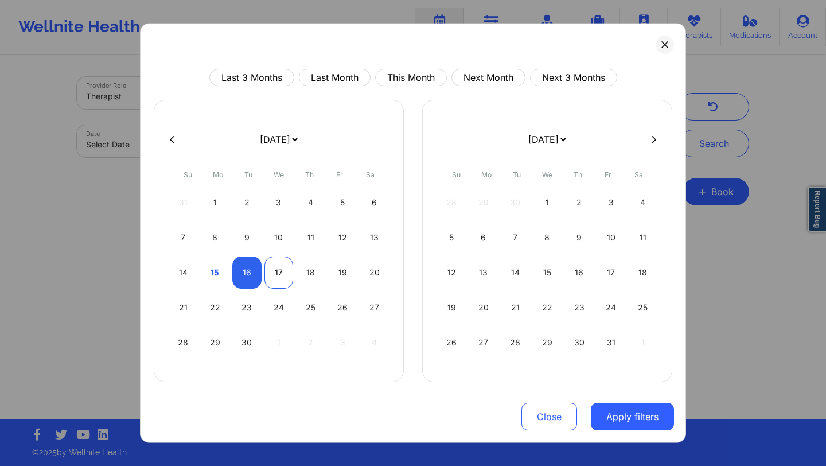
select select "2025-9"
select select "2025-8"
select select "2025-9"
click at [239, 270] on div "16" at bounding box center [246, 273] width 29 height 32
select select "2025-8"
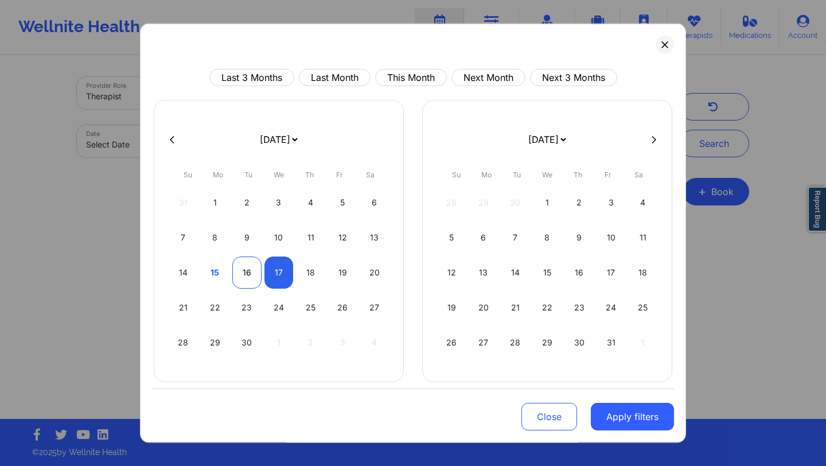
select select "2025-9"
select select "2025-8"
select select "2025-9"
select select "2025-8"
select select "2025-9"
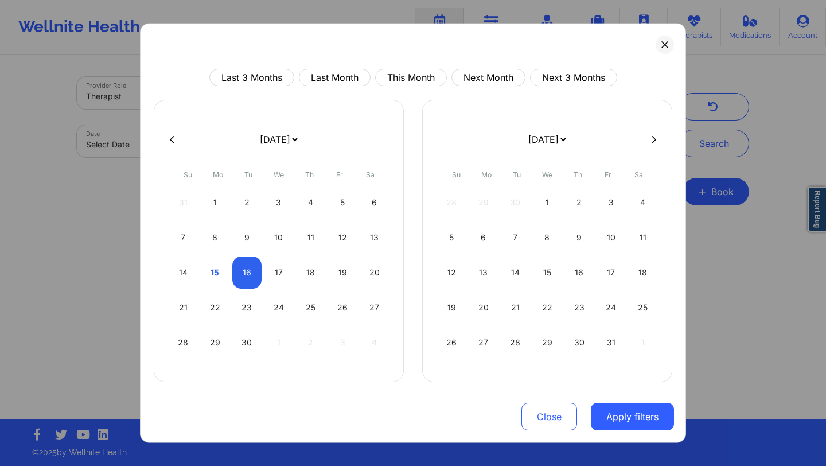
select select "2025-8"
select select "2025-9"
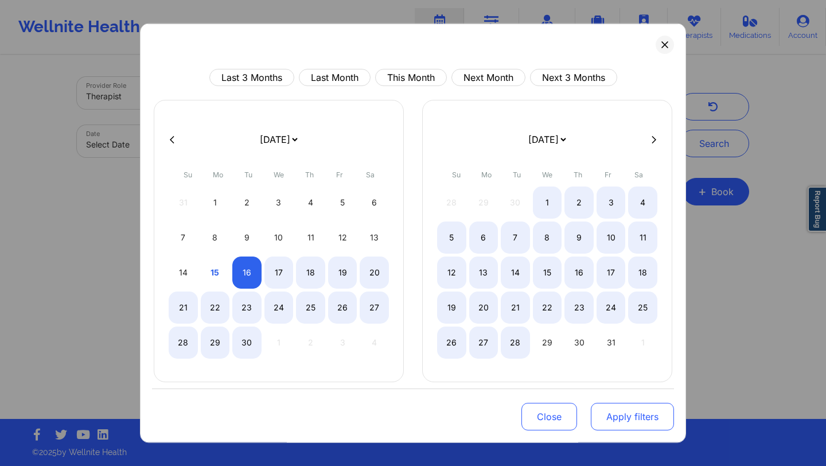
click at [629, 413] on button "Apply filters" at bounding box center [632, 417] width 83 height 28
select select "2025-8"
select select "2025-9"
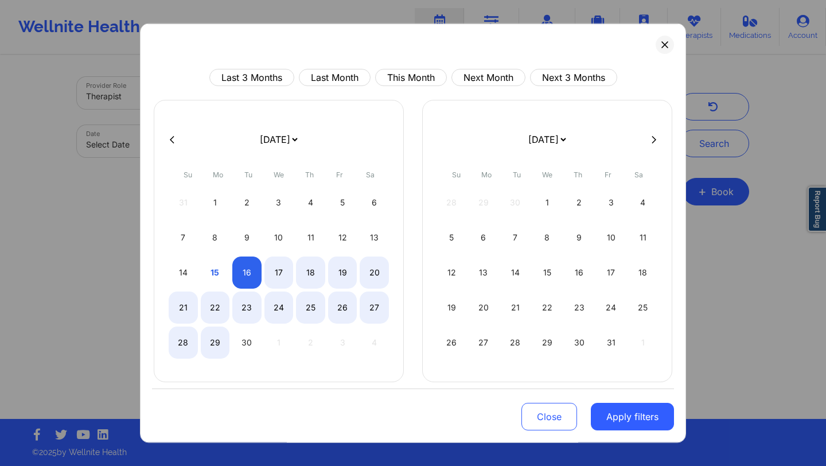
select select "2025-8"
select select "2025-9"
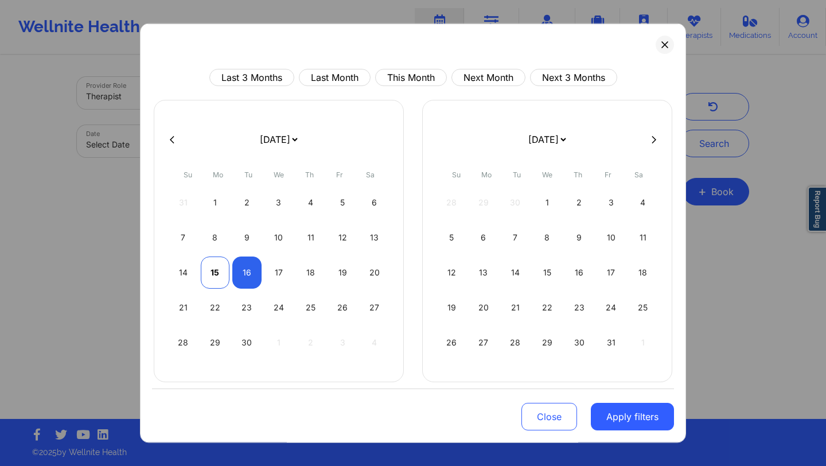
select select "2025-8"
select select "2025-9"
click at [215, 263] on div "15" at bounding box center [215, 273] width 29 height 32
select select "2025-8"
select select "2025-9"
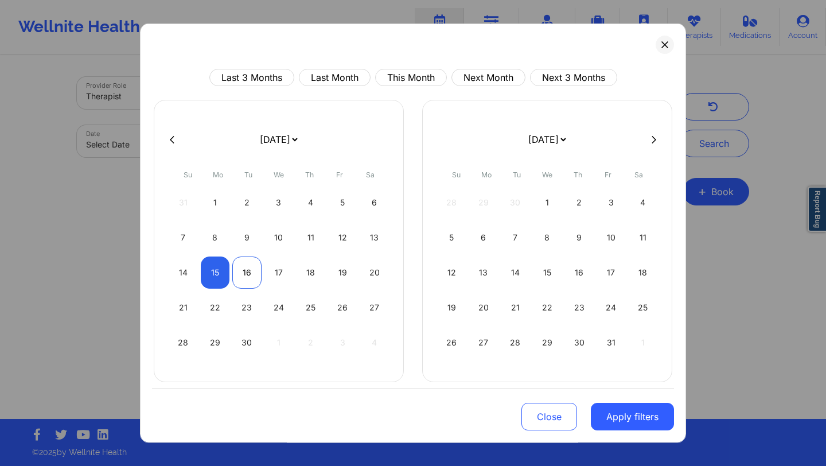
select select "2025-8"
select select "2025-9"
click at [239, 268] on div "16" at bounding box center [246, 273] width 29 height 32
select select "2025-8"
select select "2025-9"
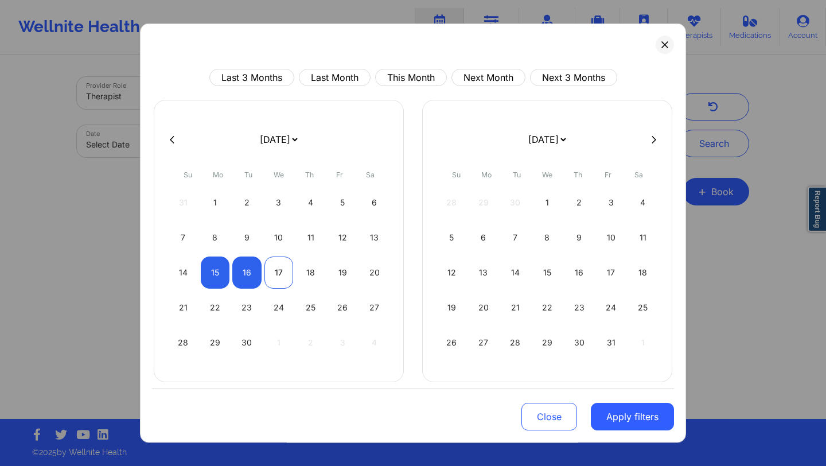
click at [269, 270] on div "17" at bounding box center [279, 273] width 29 height 32
select select "2025-8"
select select "2025-9"
select select "2025-8"
select select "2025-9"
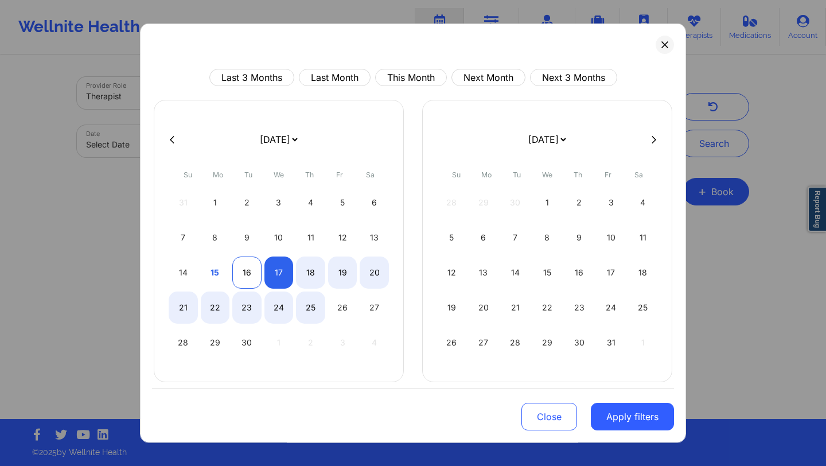
select select "2025-8"
select select "2025-9"
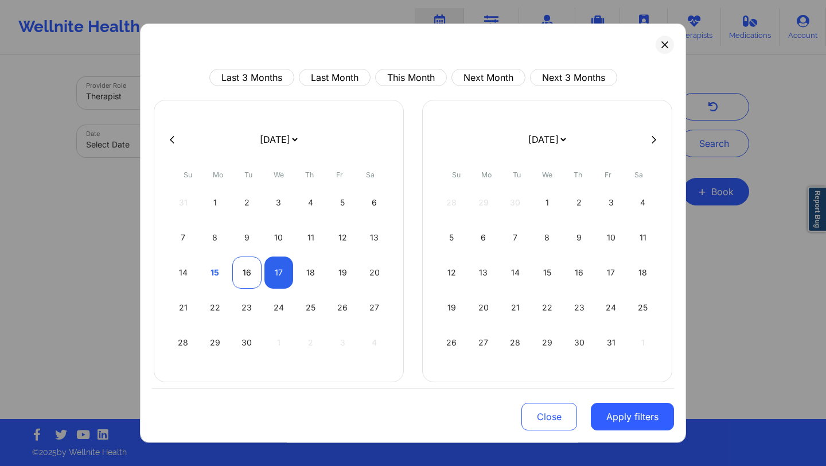
click at [247, 261] on div "16" at bounding box center [246, 273] width 29 height 32
select select "2025-8"
select select "2025-9"
select select "2025-8"
select select "2025-9"
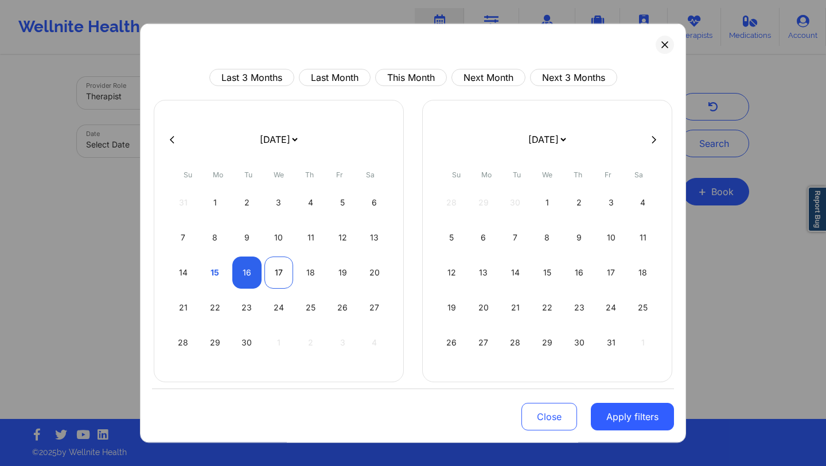
click at [268, 262] on div "17" at bounding box center [279, 273] width 29 height 32
select select "2025-8"
select select "2025-9"
click at [616, 421] on button "Apply filters" at bounding box center [632, 417] width 83 height 28
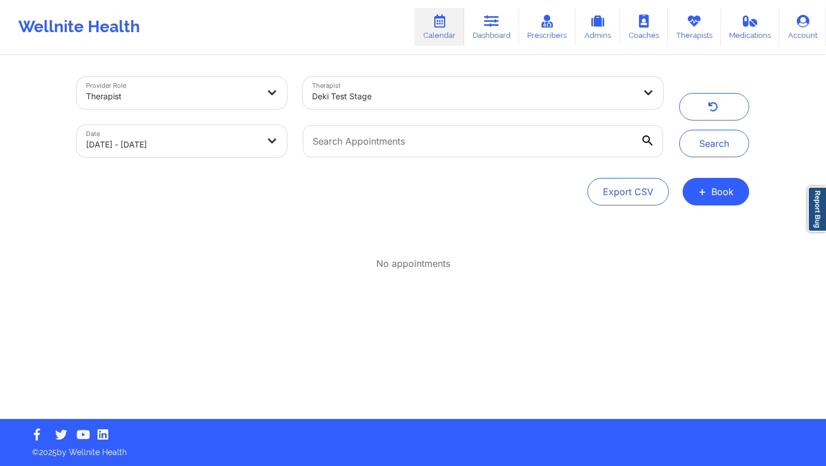
select select "2025-8"
select select "2025-9"
select select "2025-8"
select select "2025-9"
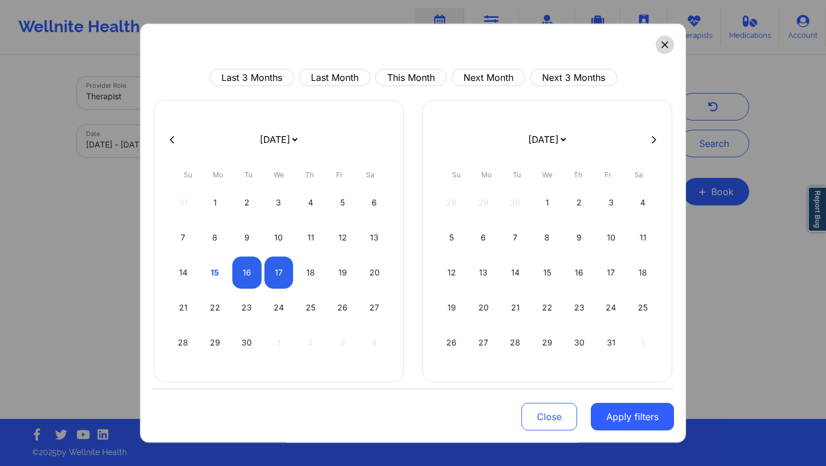
click at [656, 46] on button at bounding box center [665, 45] width 18 height 18
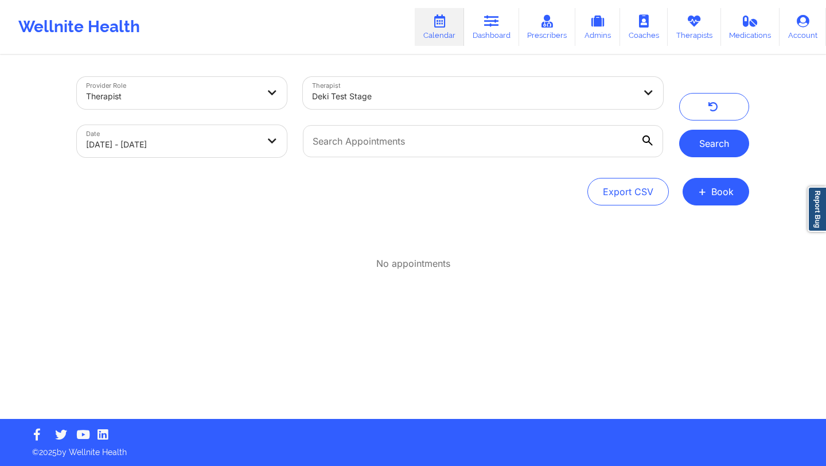
click at [702, 141] on button "Search" at bounding box center [715, 144] width 70 height 28
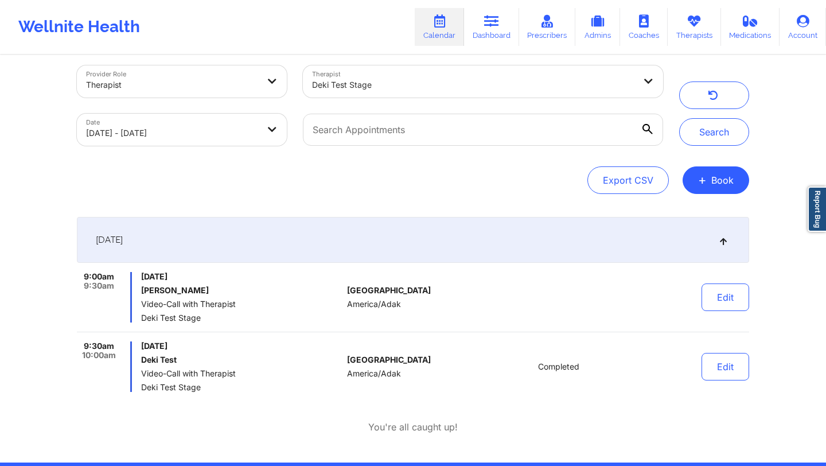
scroll to position [8, 0]
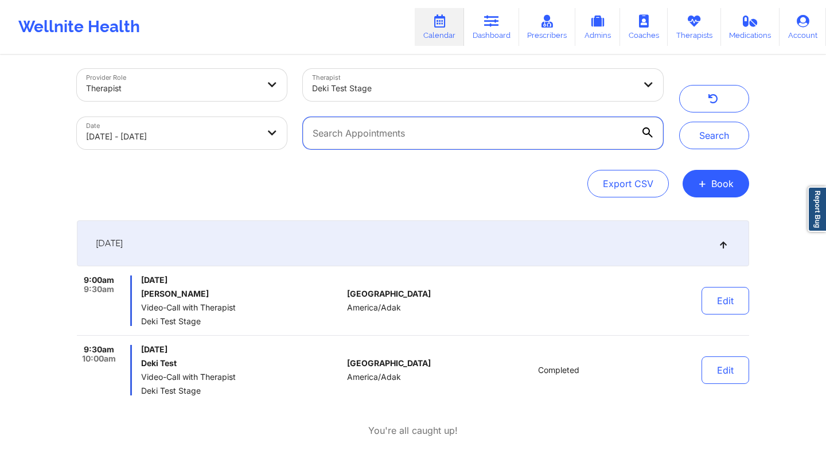
click at [414, 139] on input "text" at bounding box center [483, 133] width 360 height 32
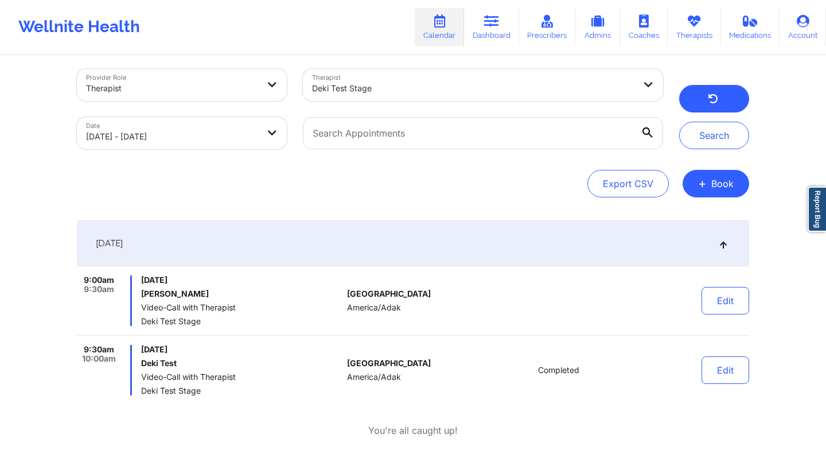
click at [717, 92] on button "button" at bounding box center [715, 99] width 70 height 28
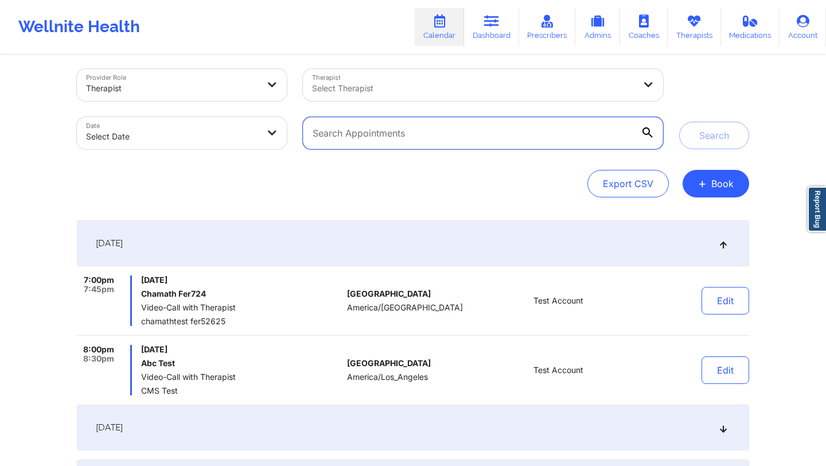
click at [468, 135] on input "text" at bounding box center [483, 133] width 360 height 32
click at [680, 122] on button "Search" at bounding box center [715, 136] width 70 height 28
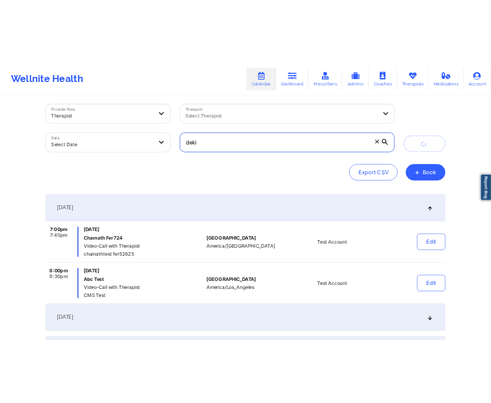
scroll to position [0, 0]
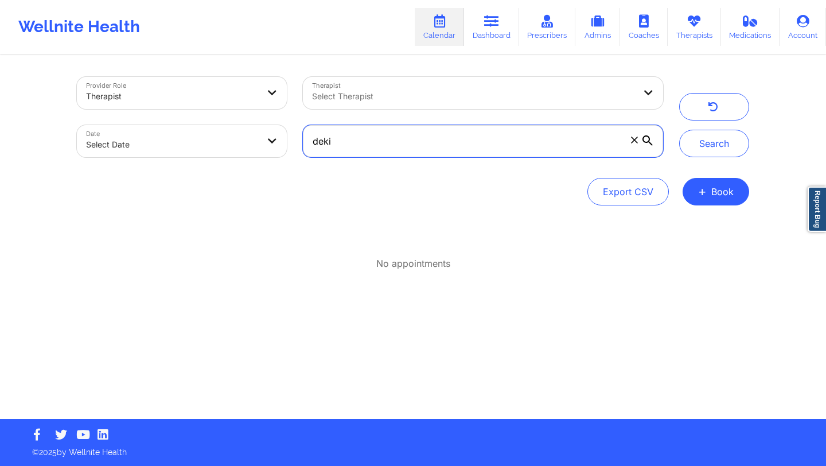
click at [378, 146] on input "deki" at bounding box center [483, 141] width 360 height 32
type input "d"
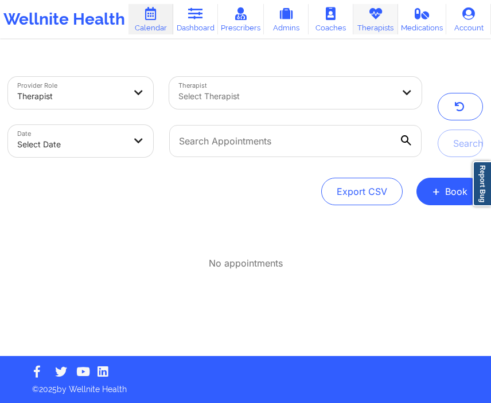
click at [391, 16] on link "Therapists" at bounding box center [376, 19] width 45 height 30
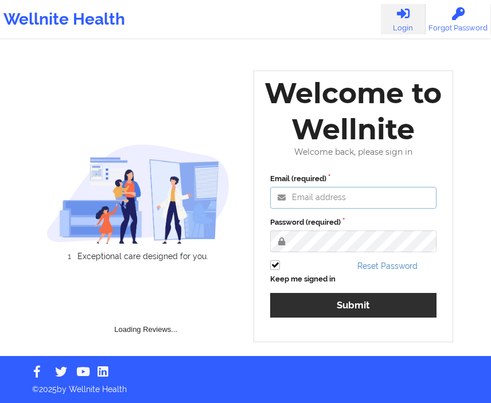
type input "[EMAIL_ADDRESS][DOMAIN_NAME]"
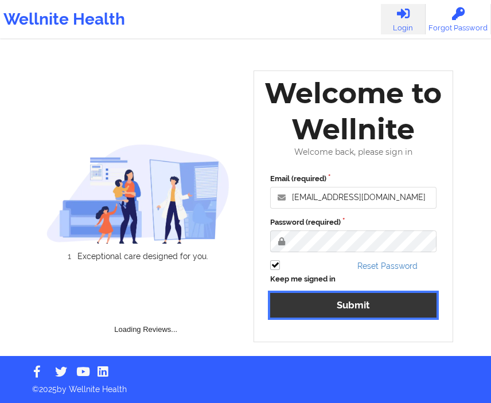
click at [341, 308] on button "Submit" at bounding box center [353, 305] width 166 height 25
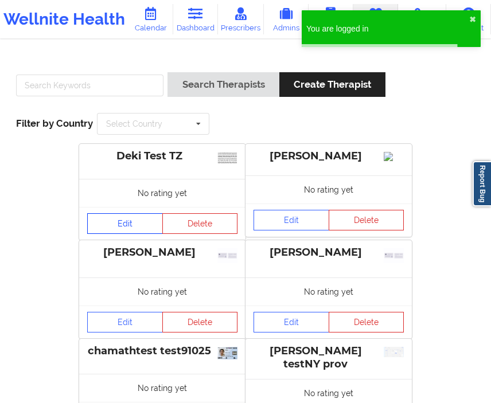
click at [122, 223] on link "Edit" at bounding box center [125, 223] width 76 height 21
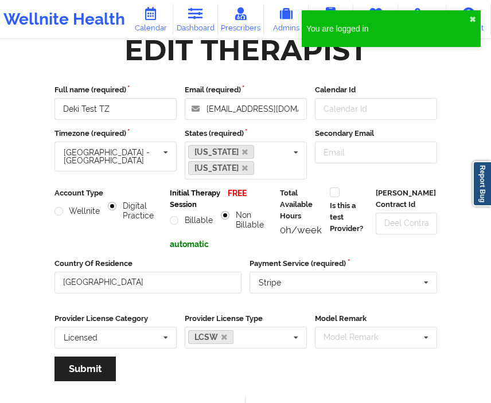
scroll to position [47, 0]
